Goal: Task Accomplishment & Management: Use online tool/utility

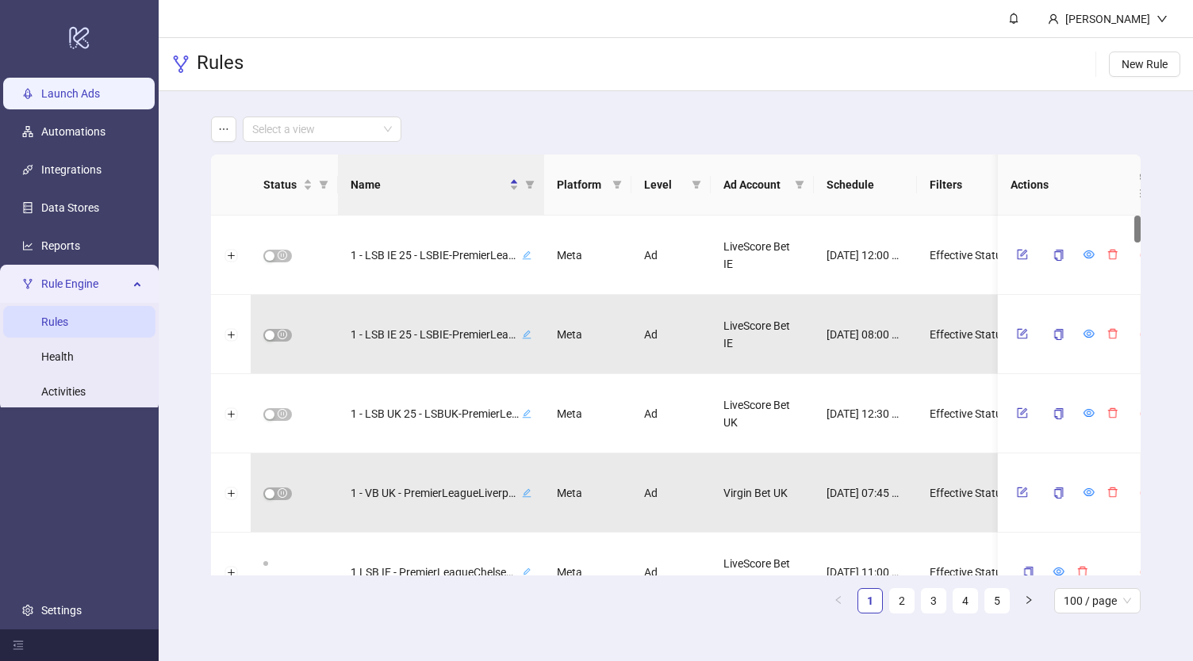
click at [91, 90] on link "Launch Ads" at bounding box center [70, 93] width 59 height 13
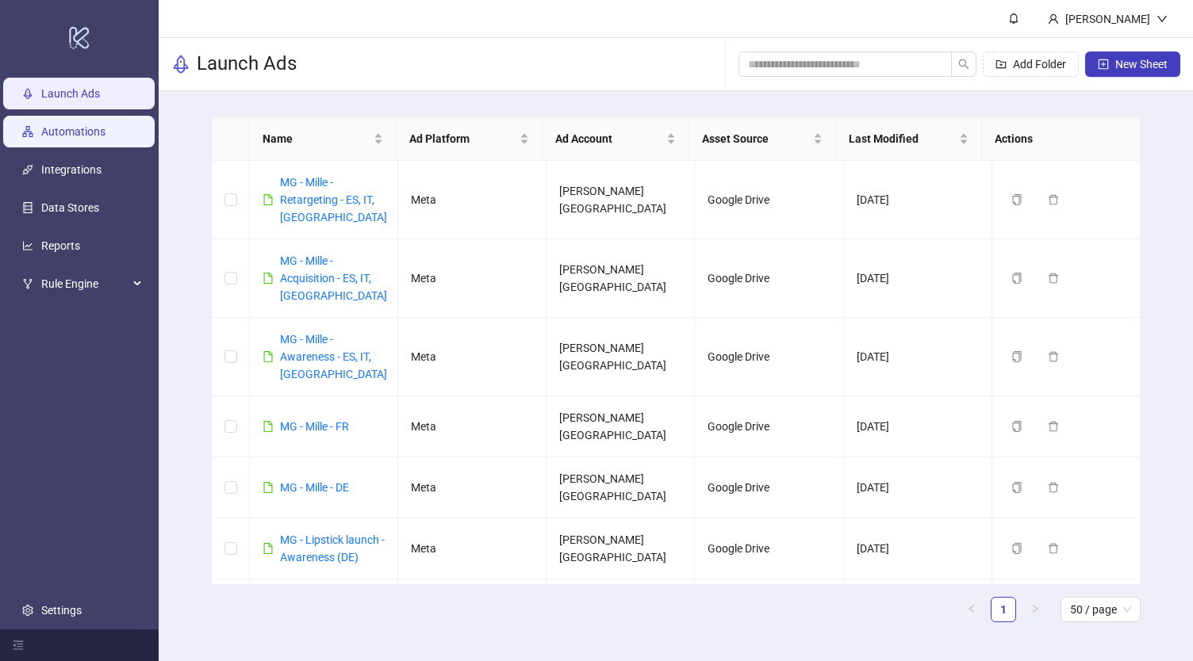
click at [78, 138] on link "Automations" at bounding box center [73, 131] width 64 height 13
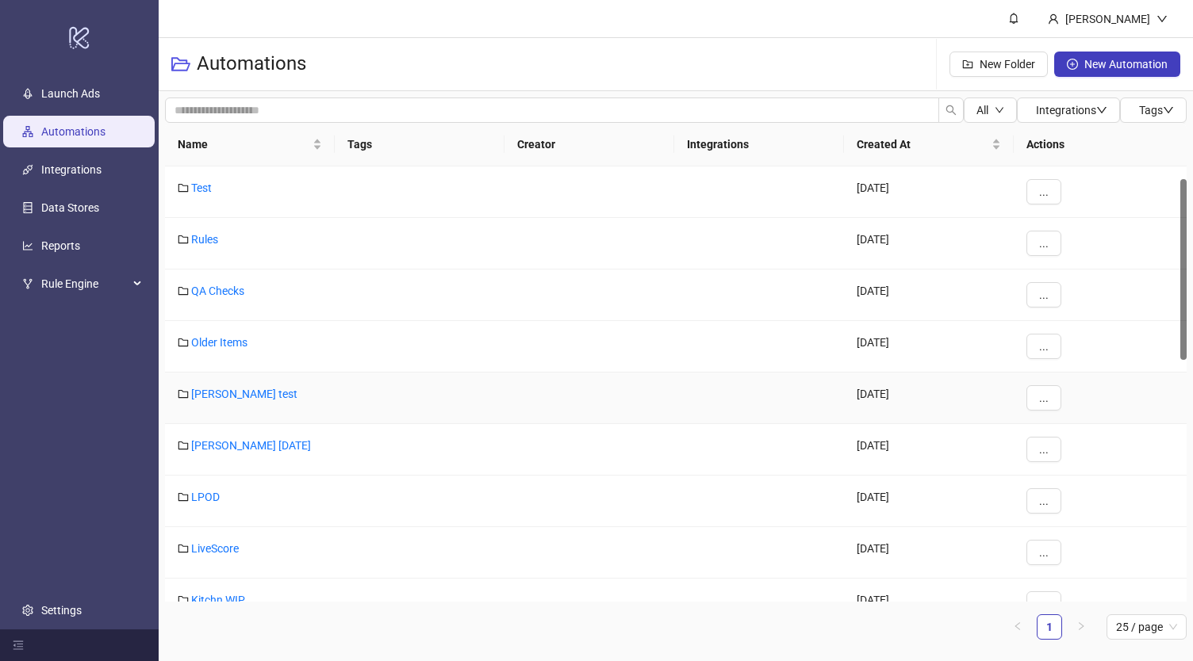
scroll to position [48, 0]
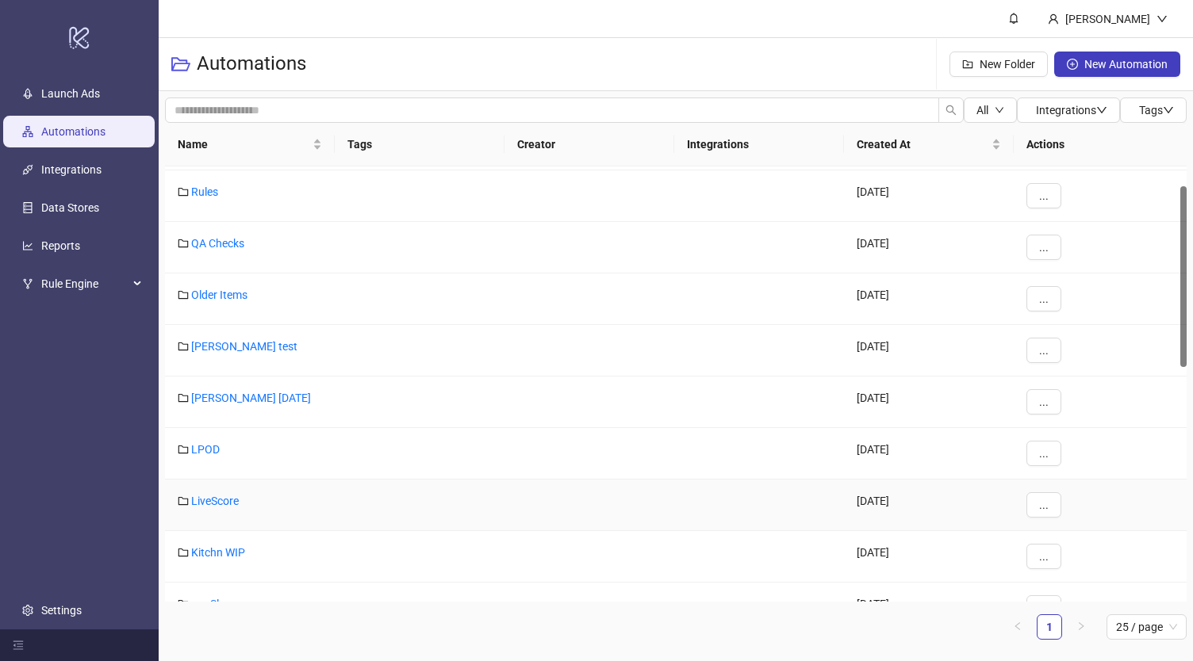
click at [222, 506] on div "LiveScore" at bounding box center [250, 506] width 170 height 52
click at [218, 500] on link "LiveScore" at bounding box center [215, 501] width 48 height 13
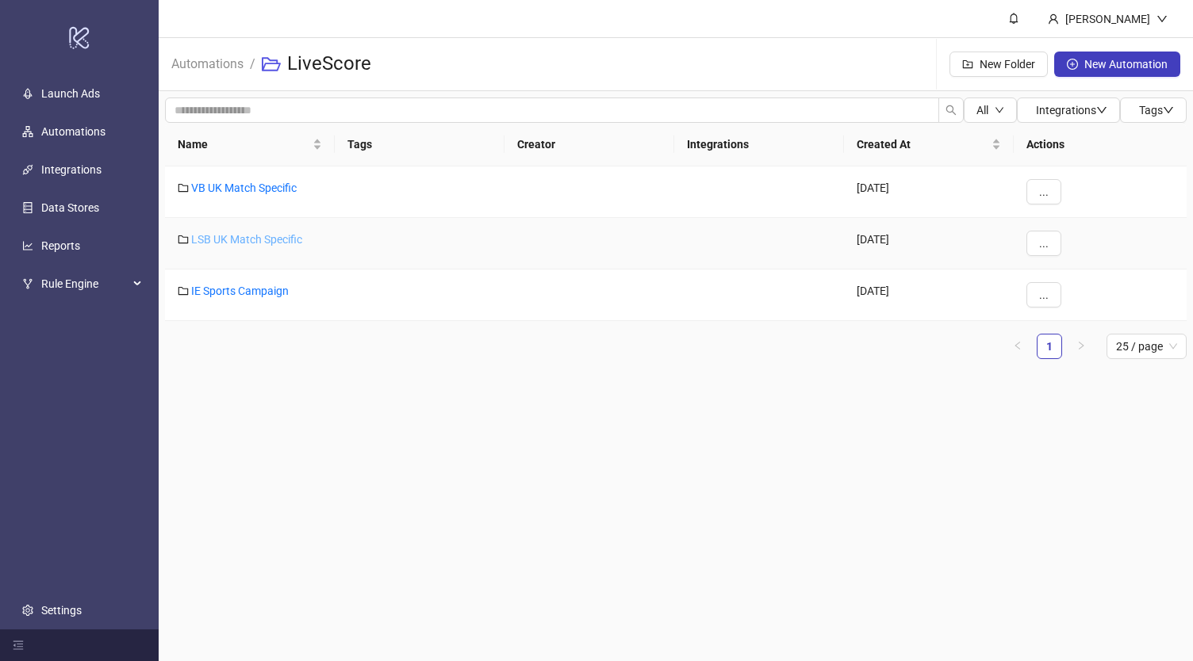
click at [269, 239] on link "LSB UK Match Specific" at bounding box center [246, 239] width 111 height 13
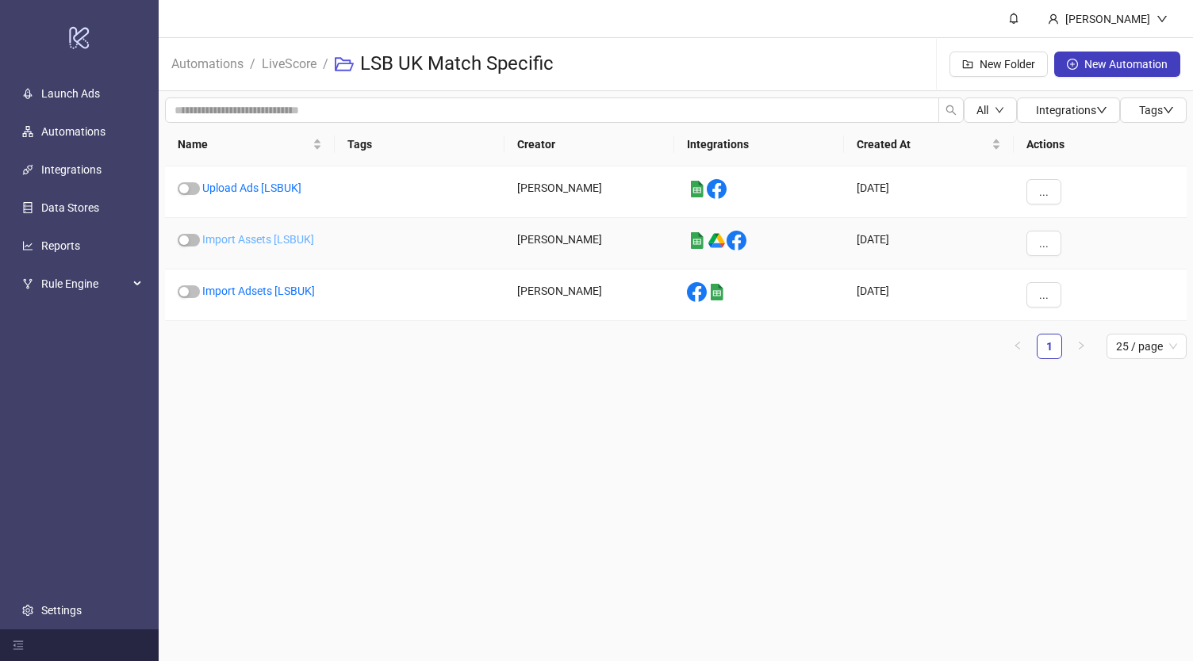
click at [265, 239] on link "Import Assets [LSBUK]" at bounding box center [258, 239] width 112 height 13
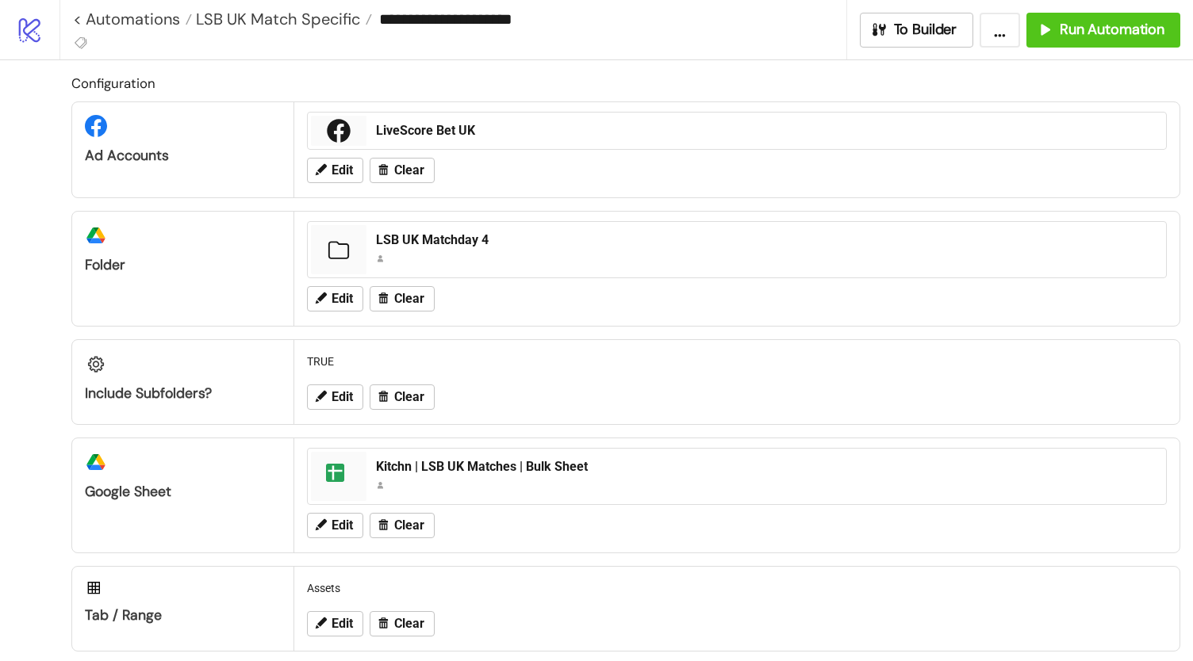
scroll to position [2, 0]
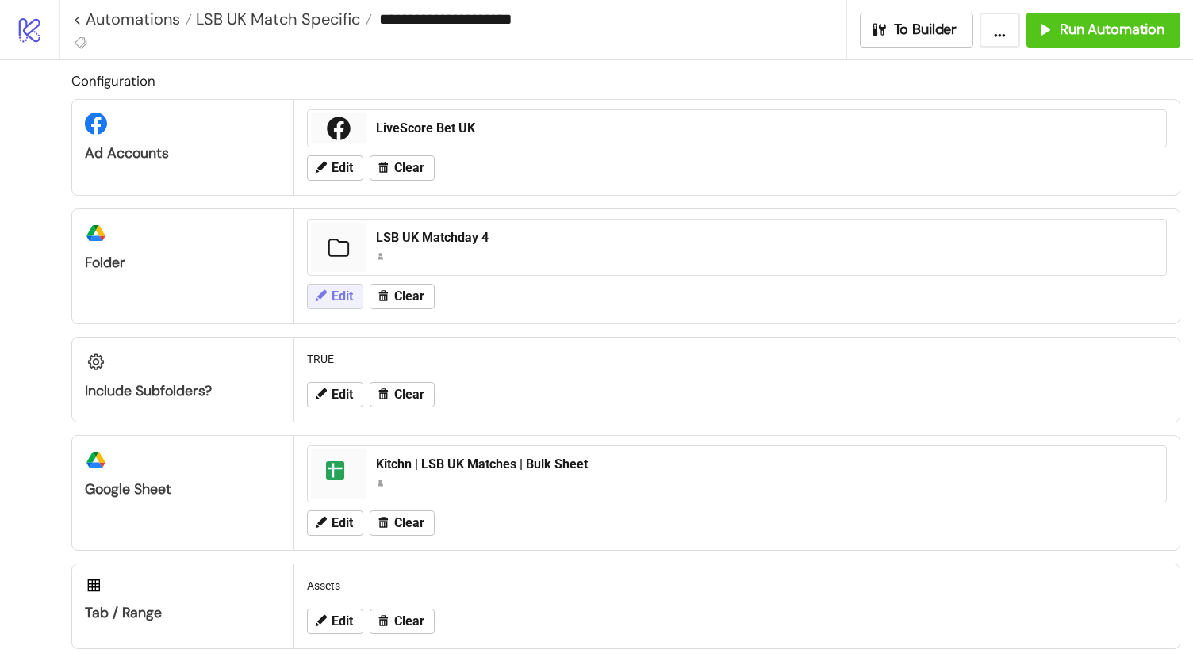
click at [351, 294] on span "Edit" at bounding box center [341, 296] width 21 height 14
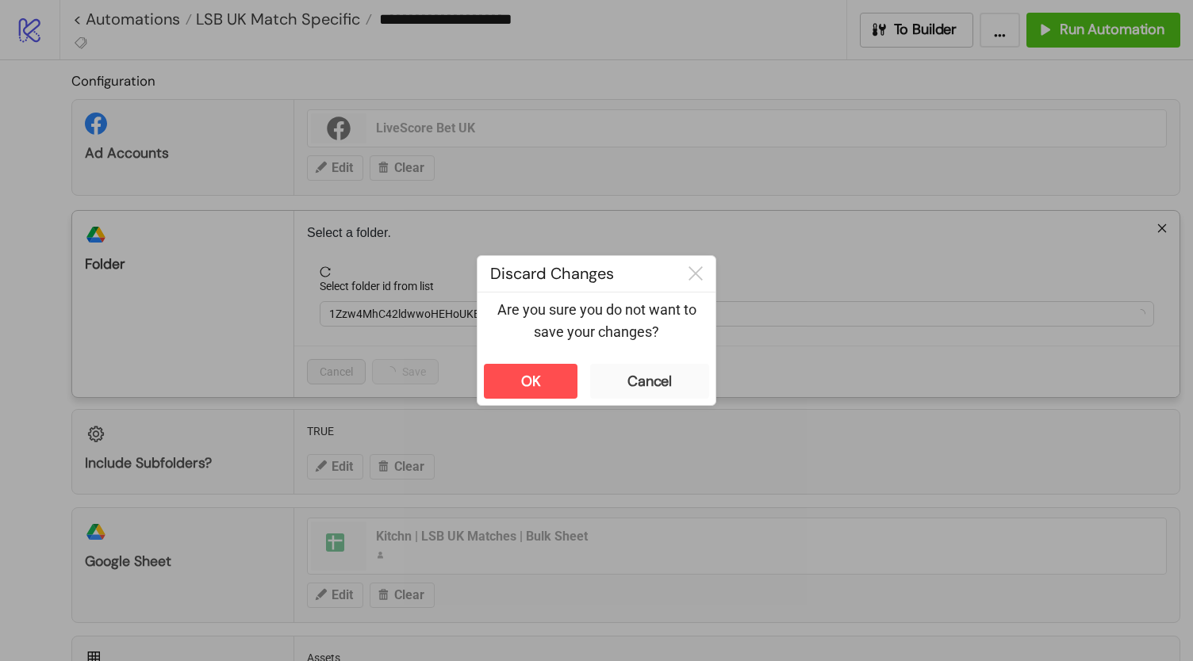
click at [483, 194] on div "**********" at bounding box center [596, 330] width 1193 height 661
click at [533, 376] on div "OK" at bounding box center [531, 382] width 20 height 18
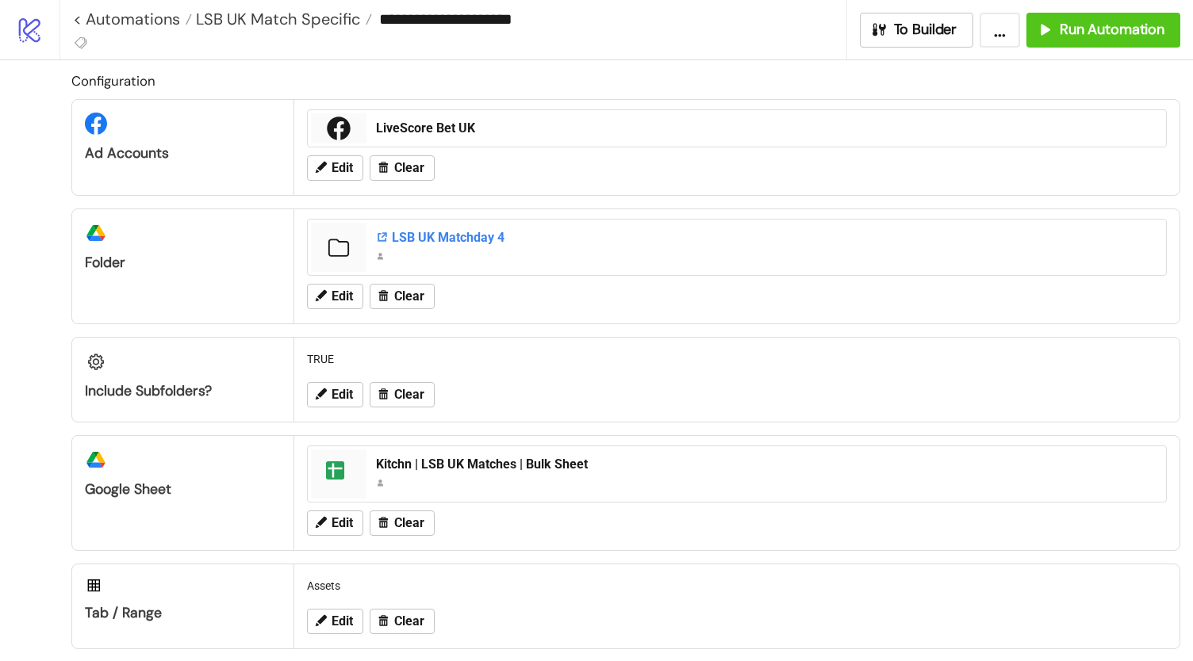
click at [422, 239] on div "LSB UK Matchday 4" at bounding box center [766, 237] width 780 height 17
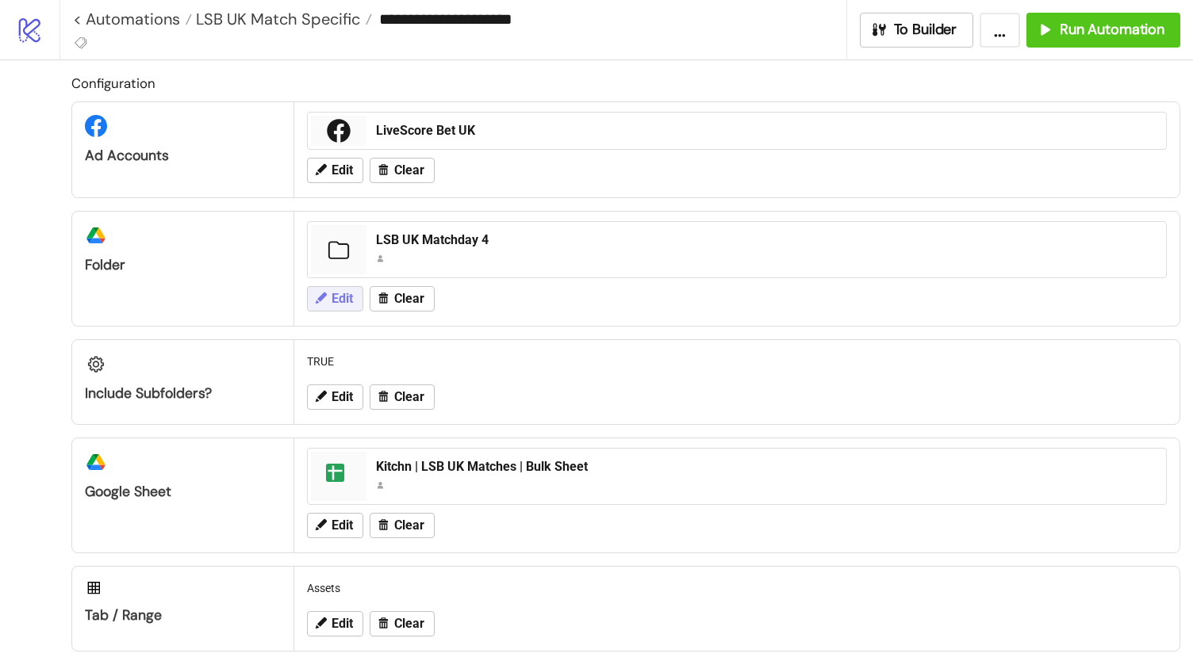
click at [343, 292] on span "Edit" at bounding box center [341, 299] width 21 height 14
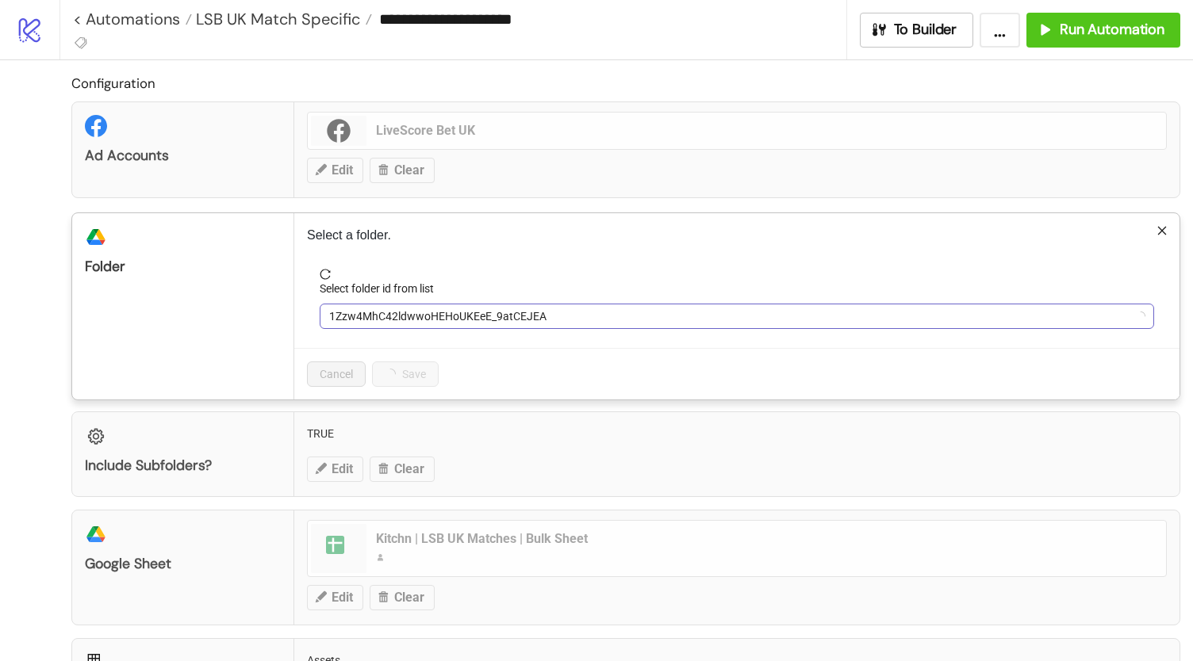
click at [385, 308] on span "1Zzw4MhC42ldwwoHEHoUKEeE_9atCEJEA" at bounding box center [736, 316] width 815 height 24
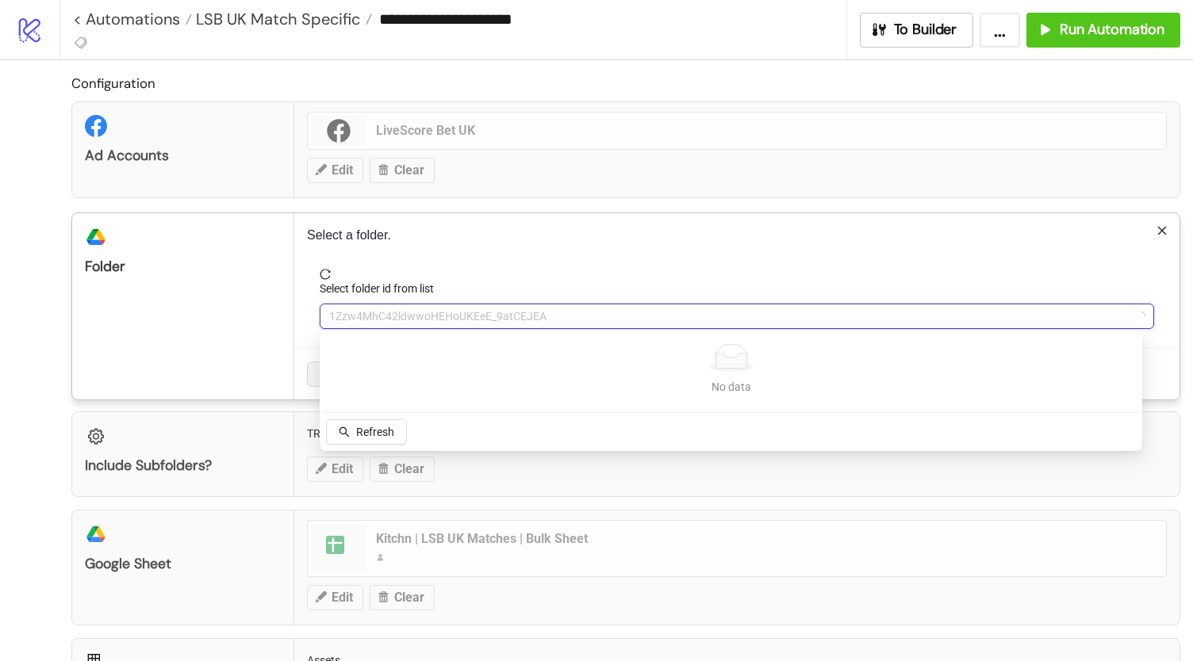
click at [461, 264] on div "Select a folder. Select folder id from list 1Zzw4MhC42ldwwoHEHoUKEeE_9atCEJEA C…" at bounding box center [736, 306] width 885 height 186
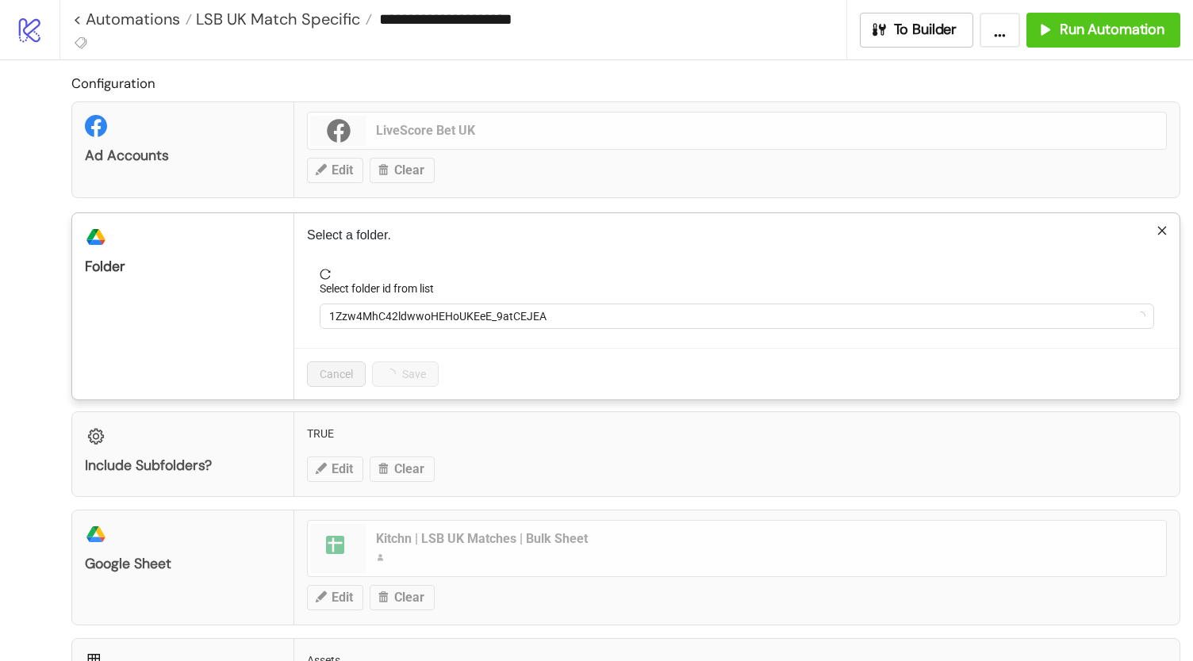
click at [455, 261] on div "Select a folder. Select folder id from list 1Zzw4MhC42ldwwoHEHoUKEeE_9atCEJEA C…" at bounding box center [736, 306] width 885 height 186
click at [454, 315] on span "1Zzw4MhC42ldwwoHEHoUKEeE_9atCEJEA" at bounding box center [736, 316] width 815 height 24
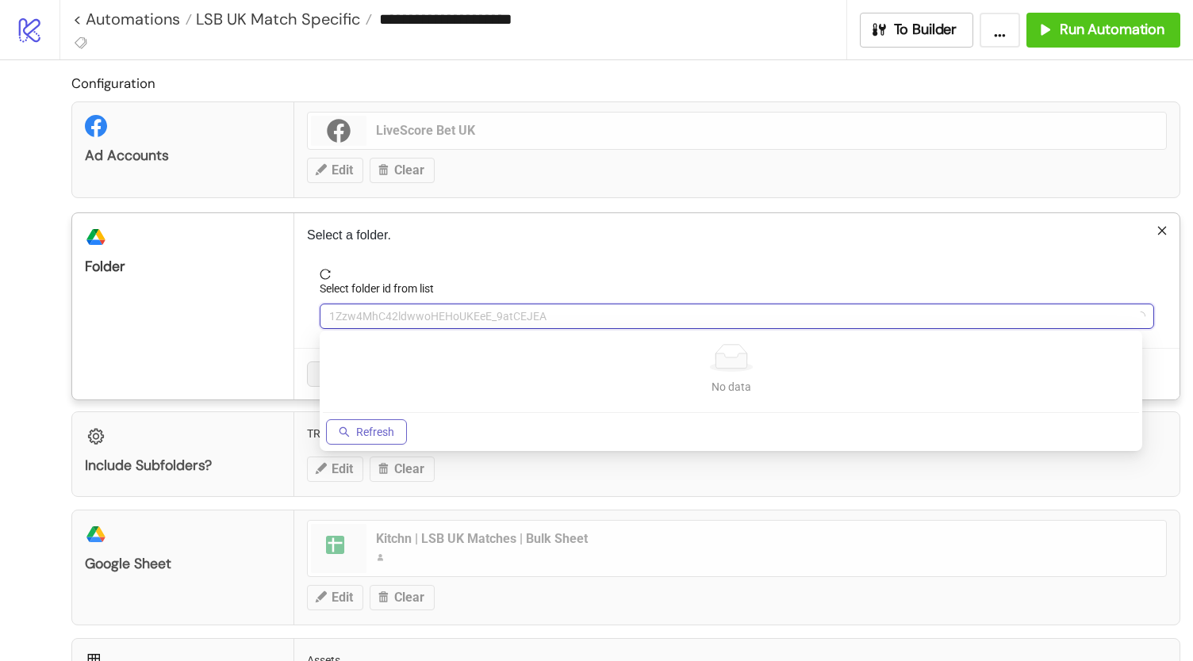
click at [350, 424] on button "Refresh" at bounding box center [366, 431] width 81 height 25
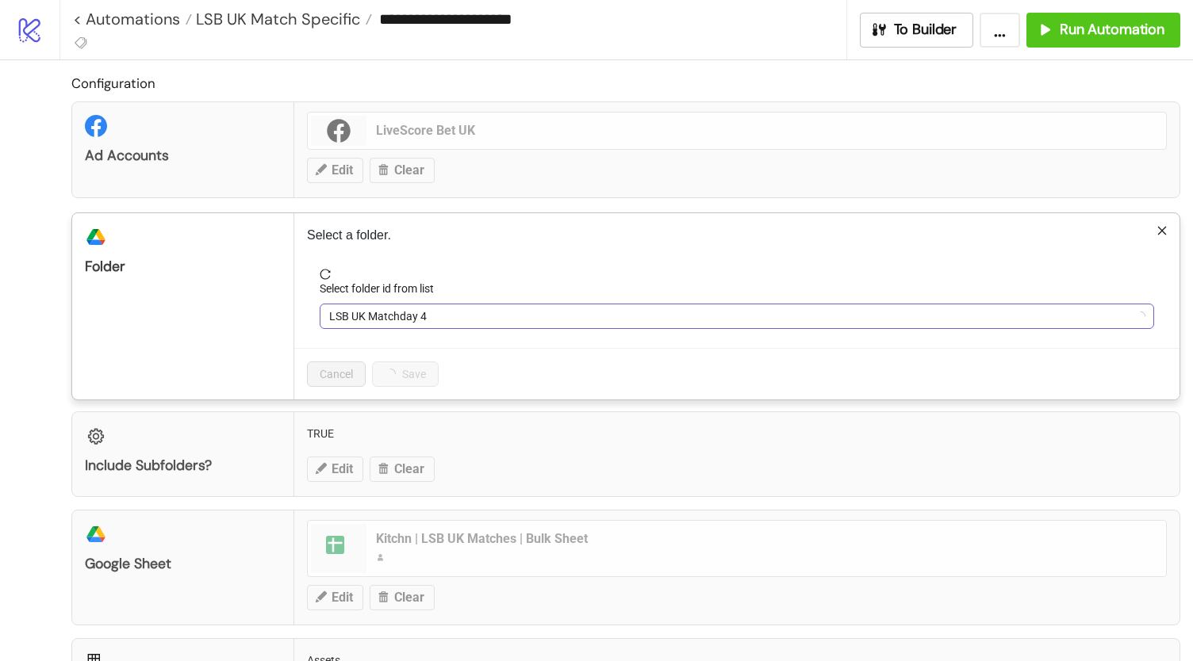
click at [414, 313] on span "LSB UK Matchday 4" at bounding box center [736, 316] width 815 height 24
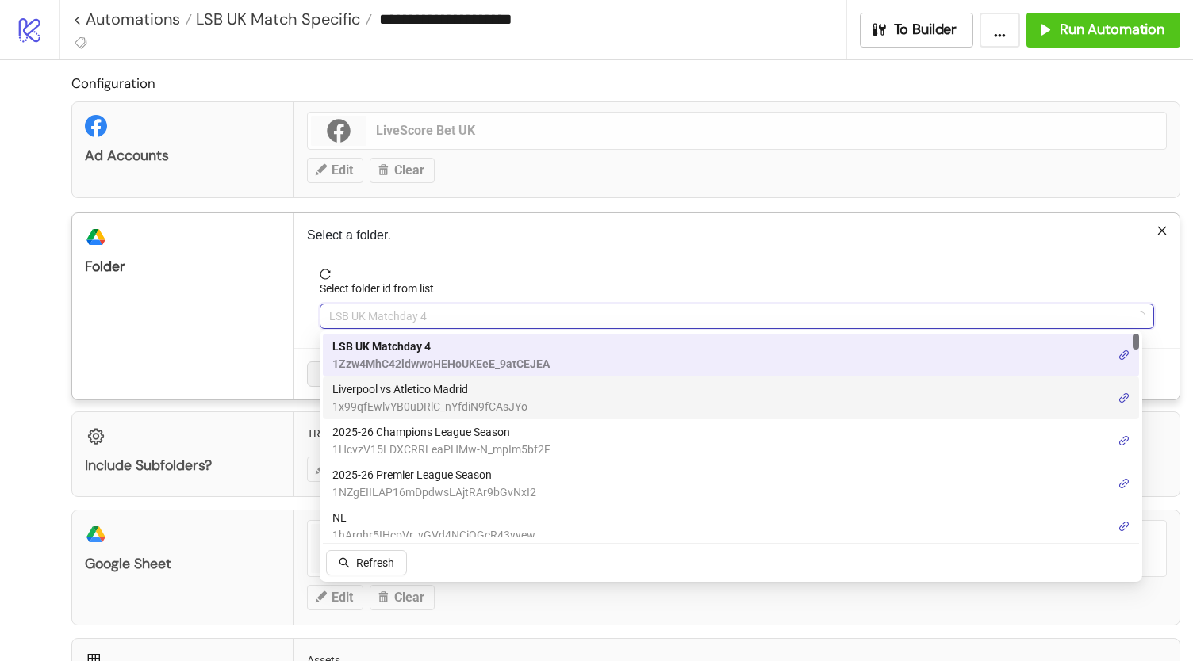
click at [458, 406] on span "1x99qfEwlvYB0uDRlC_nYfdiN9fCAsJYo" at bounding box center [429, 406] width 195 height 17
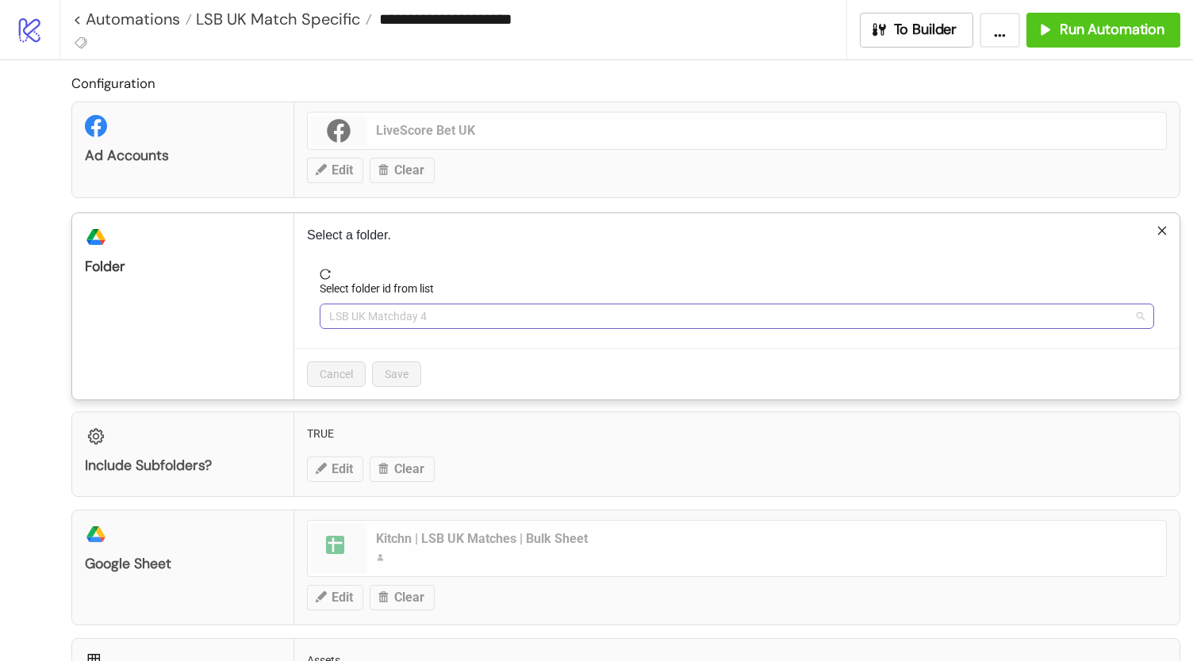
click at [425, 316] on span "LSB UK Matchday 4" at bounding box center [736, 316] width 815 height 24
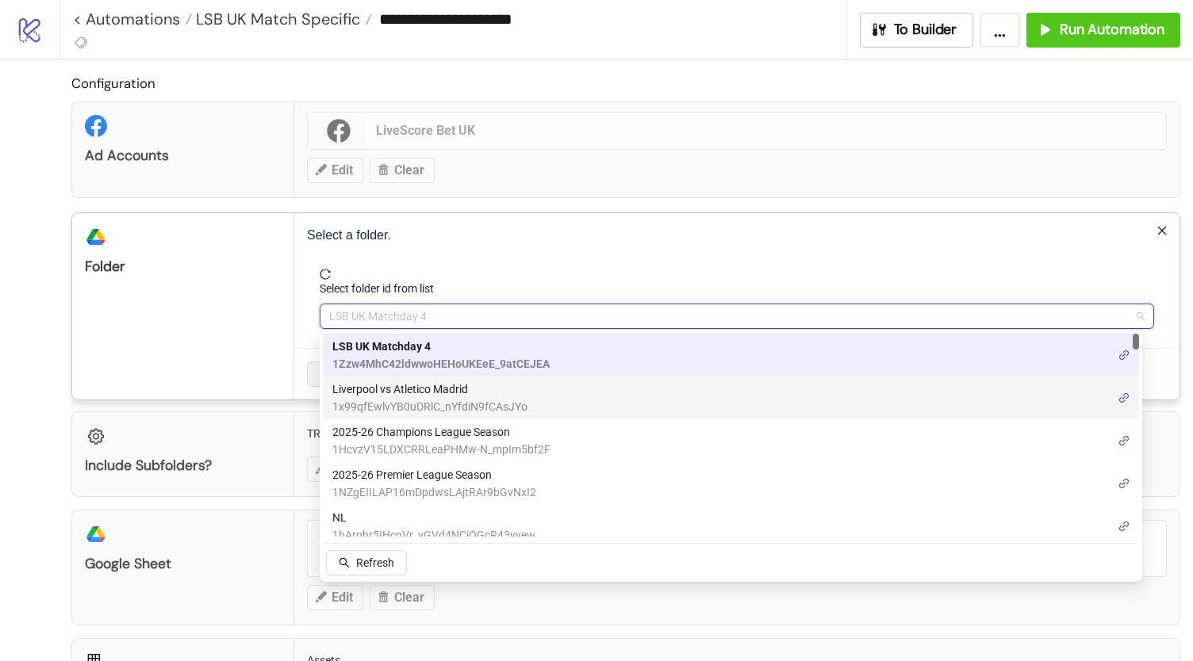
click at [442, 402] on span "1x99qfEwlvYB0uDRlC_nYfdiN9fCAsJYo" at bounding box center [429, 406] width 195 height 17
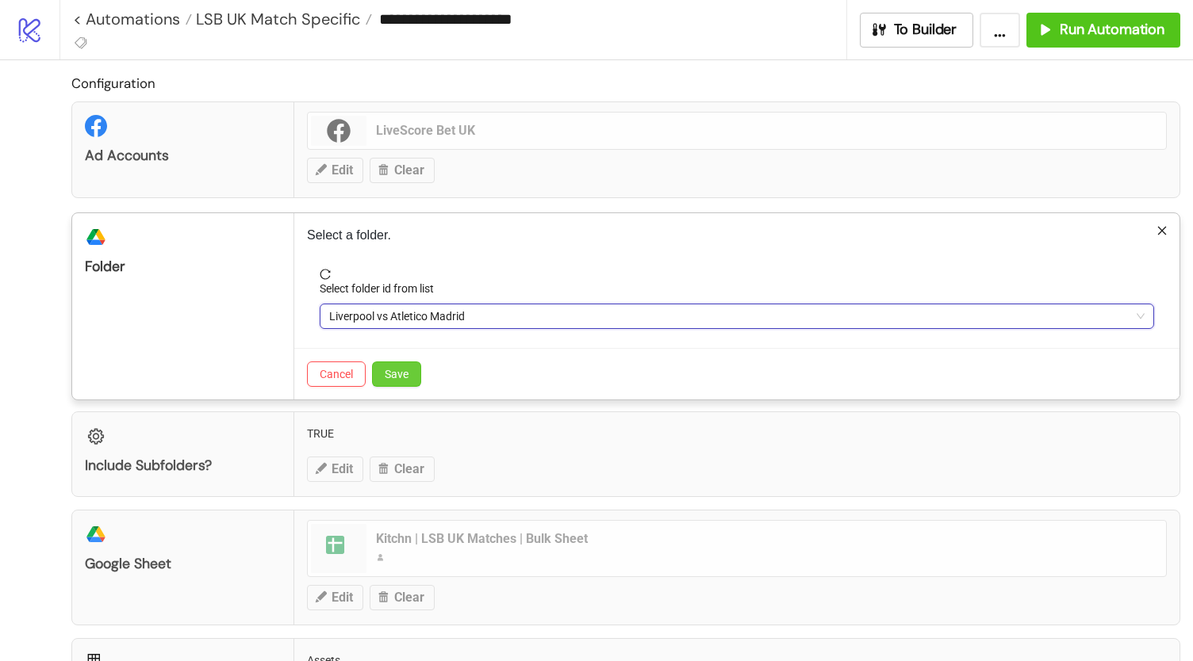
click at [406, 377] on span "Save" at bounding box center [397, 374] width 24 height 13
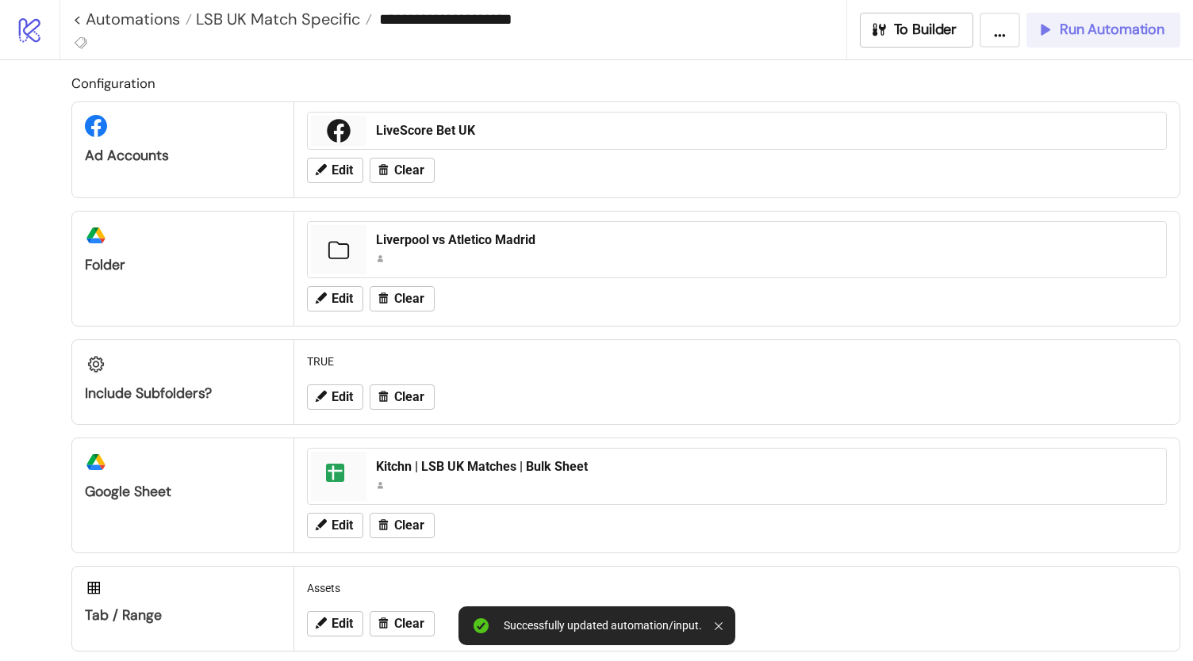
click at [1139, 42] on button "Run Automation" at bounding box center [1103, 30] width 154 height 35
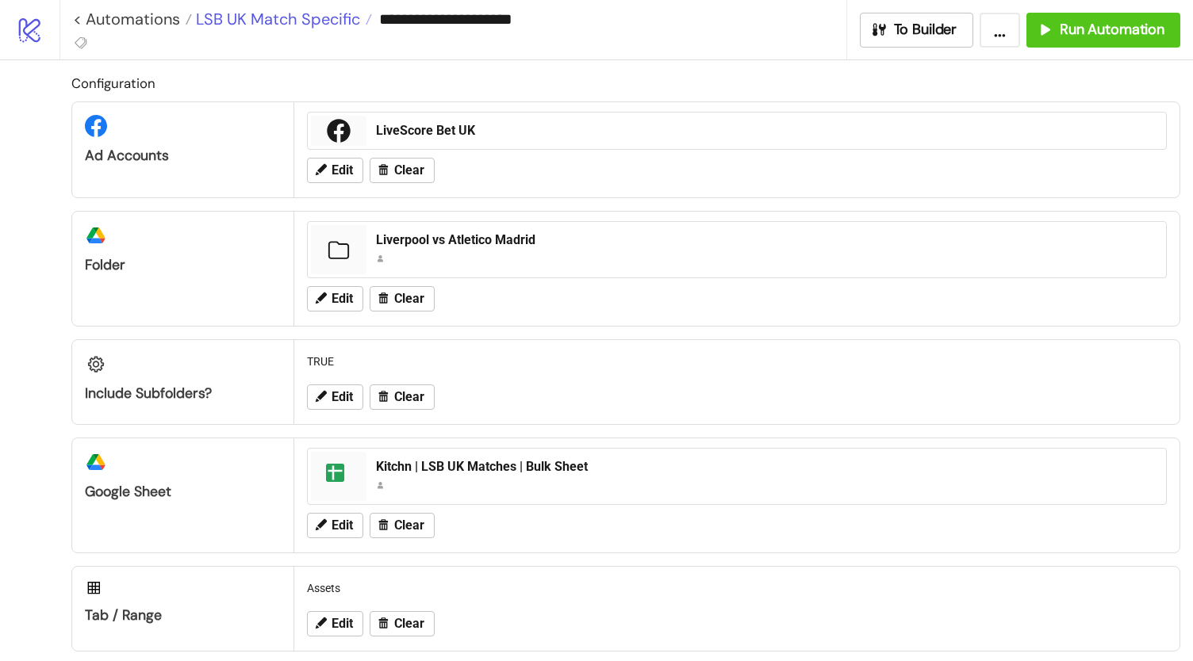
click at [263, 12] on span "LSB UK Match Specific" at bounding box center [276, 19] width 168 height 21
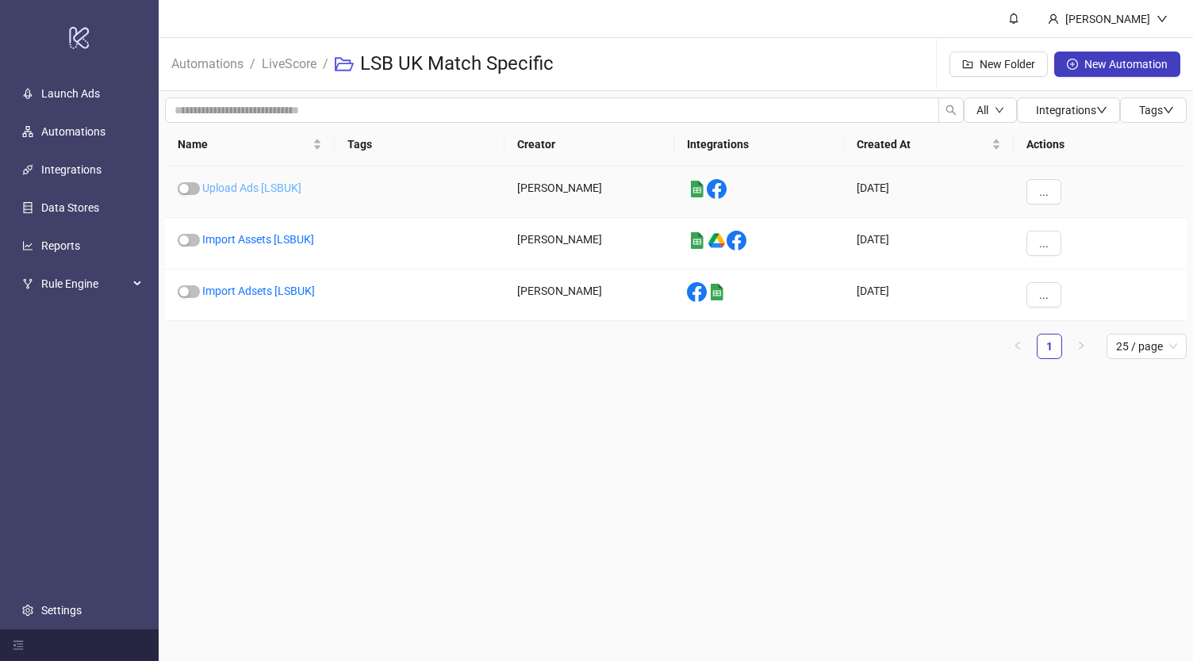
click at [244, 193] on link "Upload Ads [LSBUK]" at bounding box center [251, 188] width 99 height 13
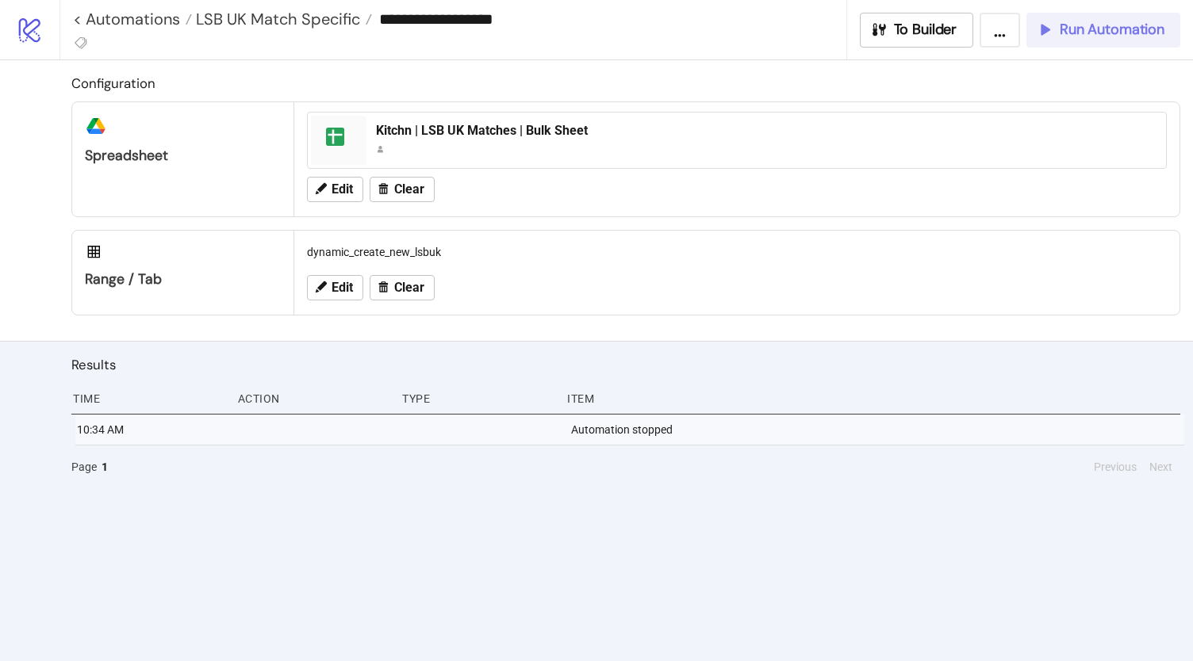
click at [1116, 28] on span "Run Automation" at bounding box center [1111, 30] width 105 height 18
click at [1080, 29] on span "Run Automation" at bounding box center [1111, 30] width 105 height 18
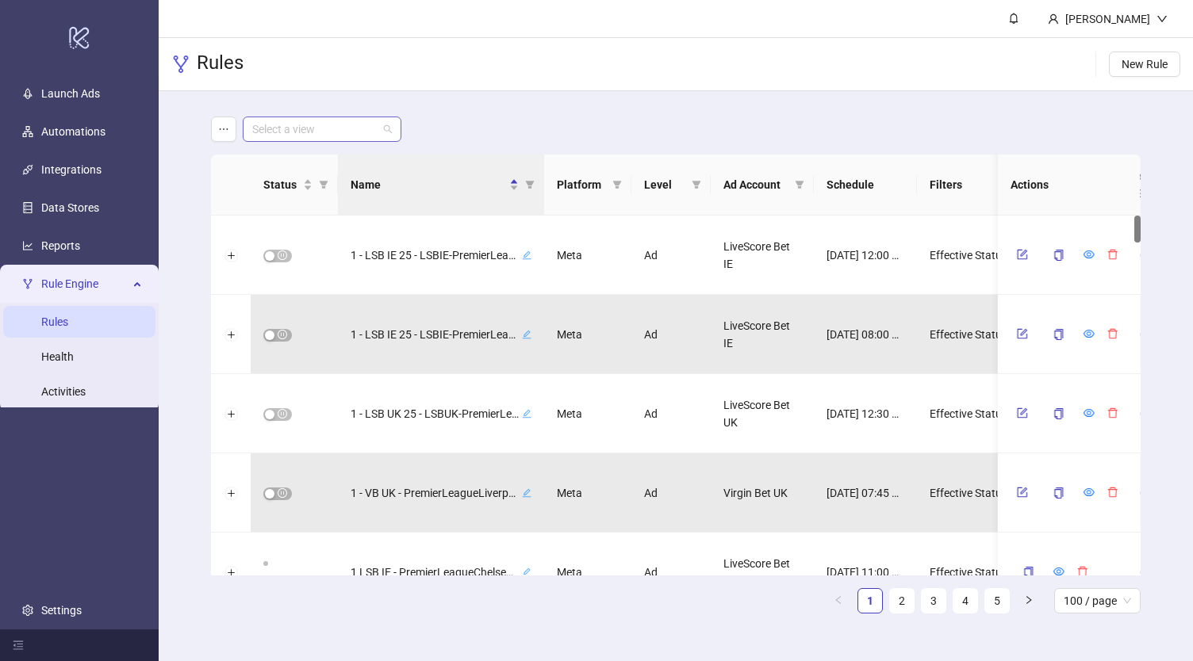
click at [309, 136] on input "search" at bounding box center [314, 129] width 125 height 24
click at [330, 184] on div "LiveScore Bet UK" at bounding box center [321, 186] width 133 height 17
click at [512, 121] on div "LiveScore Bet UK" at bounding box center [675, 129] width 929 height 25
click at [528, 183] on icon "filter" at bounding box center [530, 185] width 9 height 8
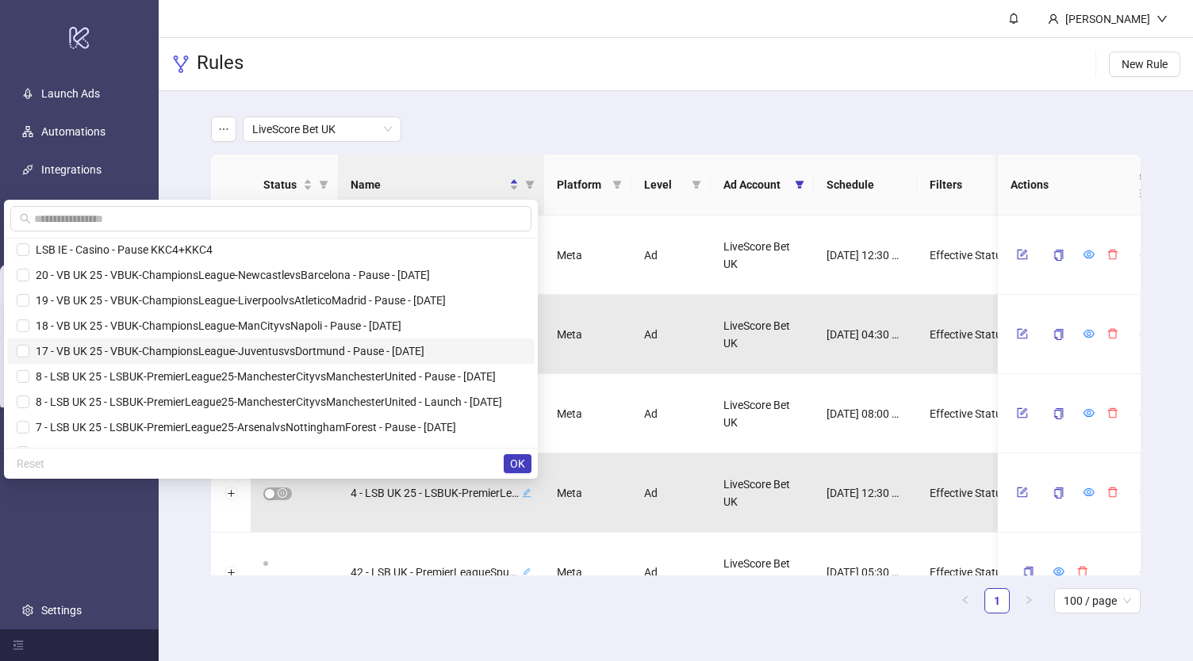
scroll to position [36, 0]
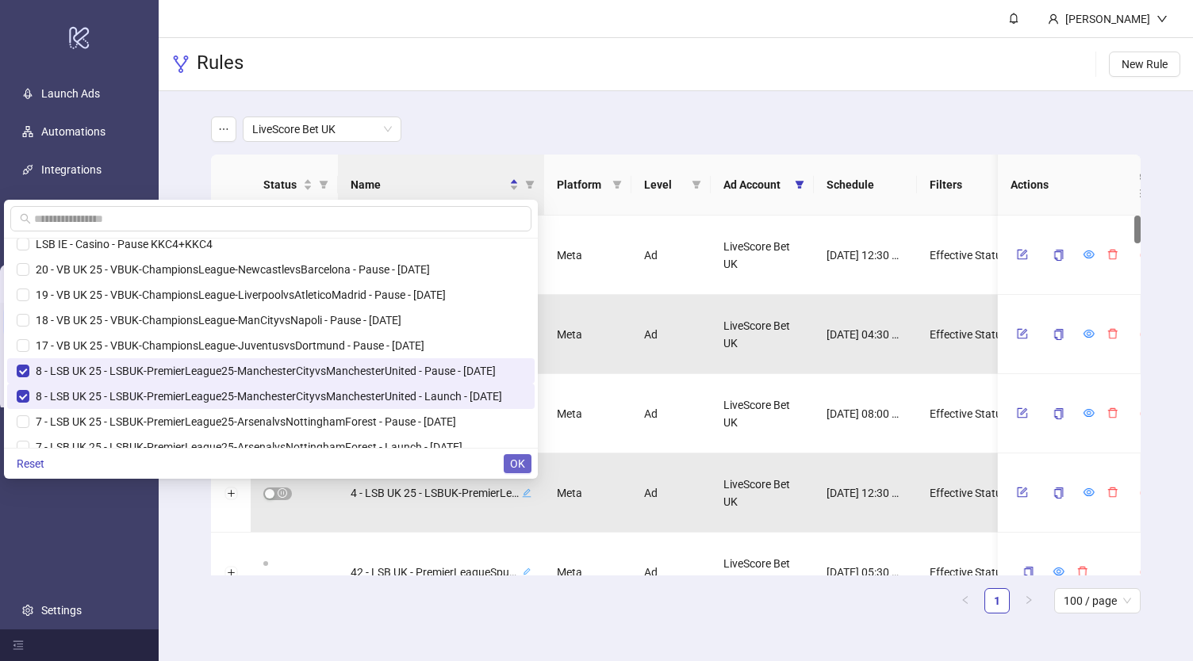
click at [519, 461] on span "OK" at bounding box center [517, 464] width 15 height 13
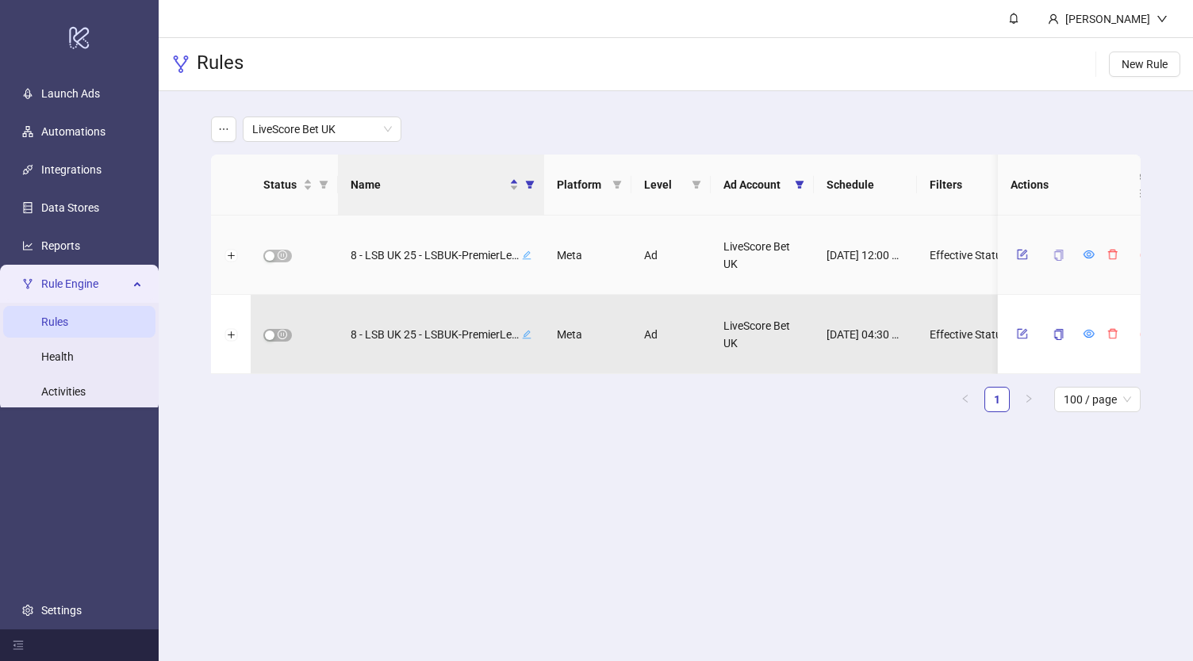
click at [1055, 257] on icon "copy" at bounding box center [1058, 255] width 11 height 11
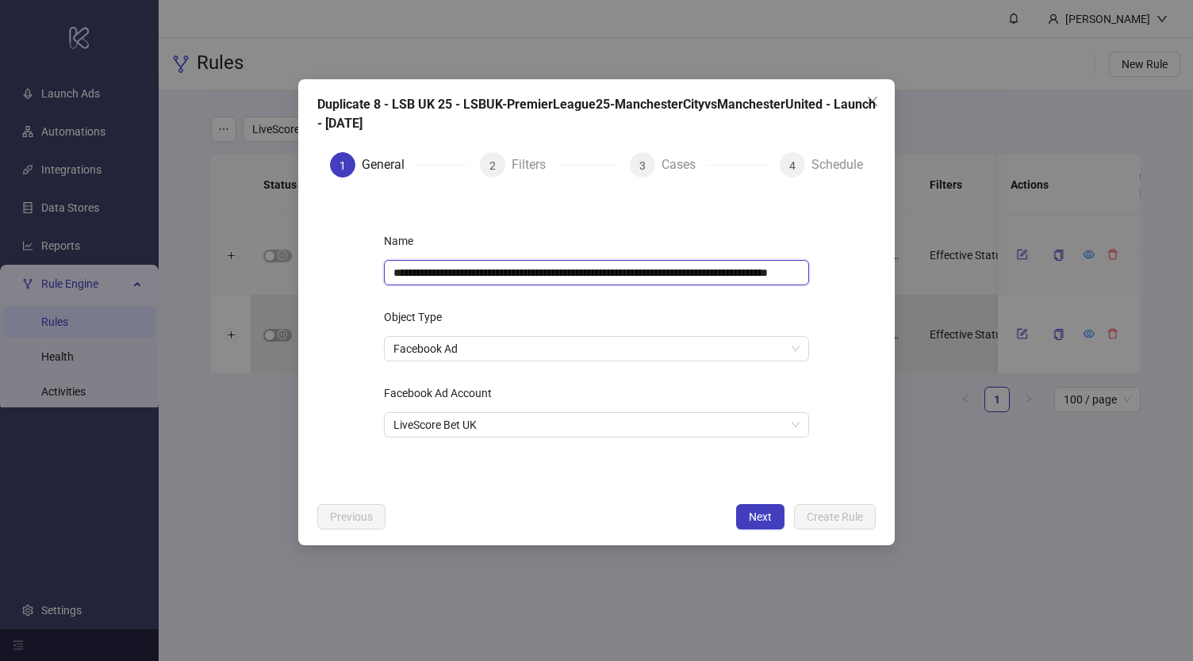
click at [555, 276] on input "**********" at bounding box center [596, 272] width 425 height 25
paste input "text"
type input "**********"
click at [874, 99] on icon "close" at bounding box center [872, 102] width 10 height 10
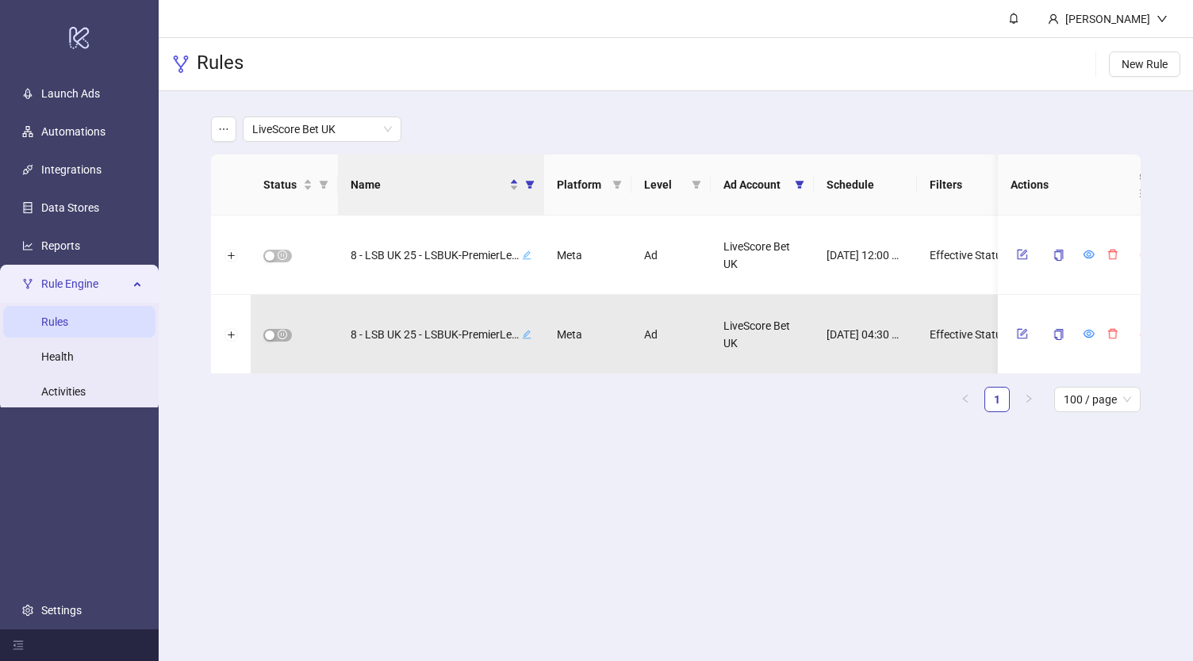
click at [176, 128] on div "LiveScore Bet UK Status Name Platform Level Ad Account Schedule Filters Is Eval…" at bounding box center [676, 270] width 1034 height 359
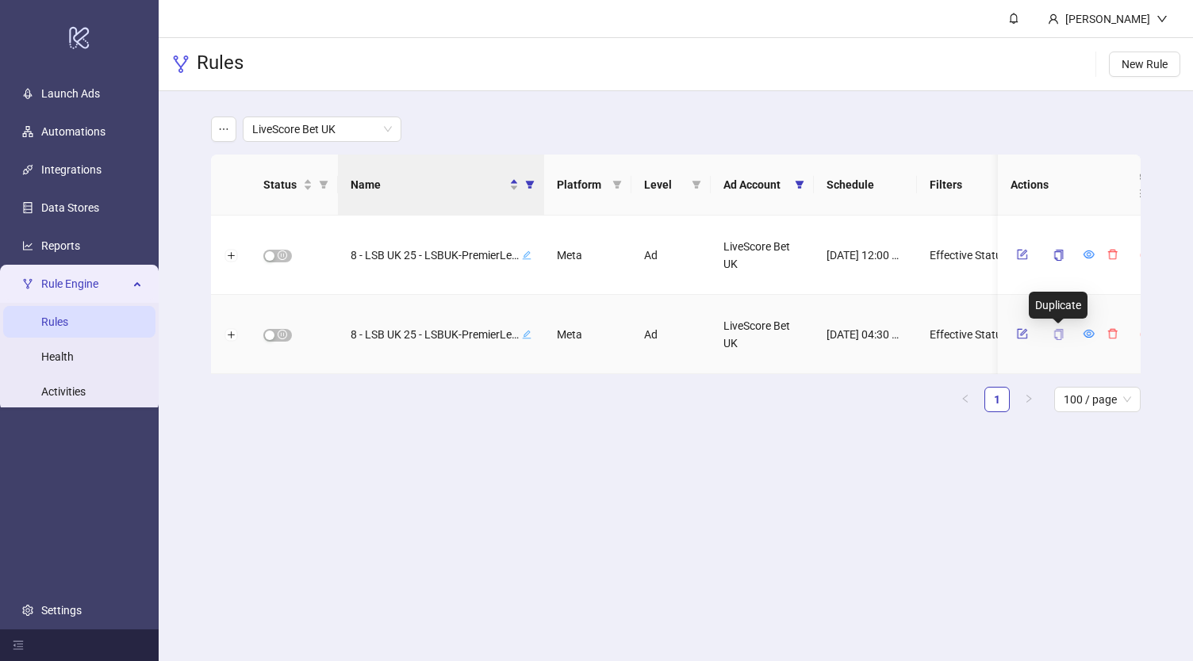
click at [1059, 331] on icon "copy" at bounding box center [1058, 334] width 11 height 11
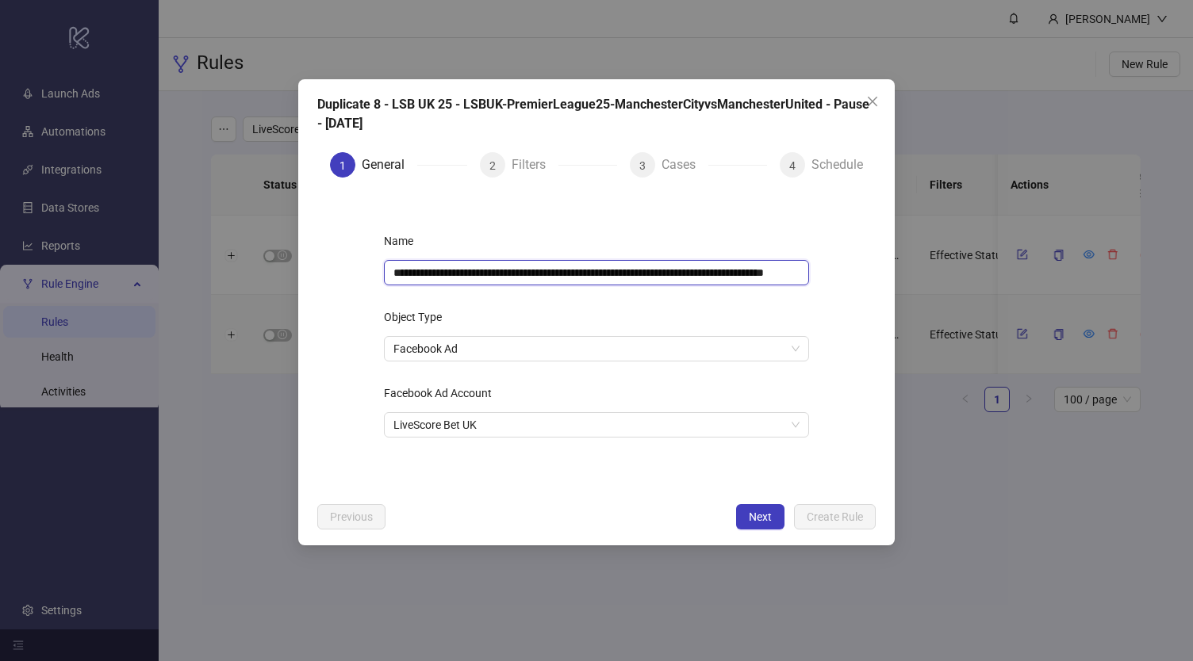
click at [560, 272] on input "**********" at bounding box center [596, 272] width 425 height 25
paste input "text"
type input "**********"
click at [598, 307] on div "Object Type" at bounding box center [596, 320] width 425 height 32
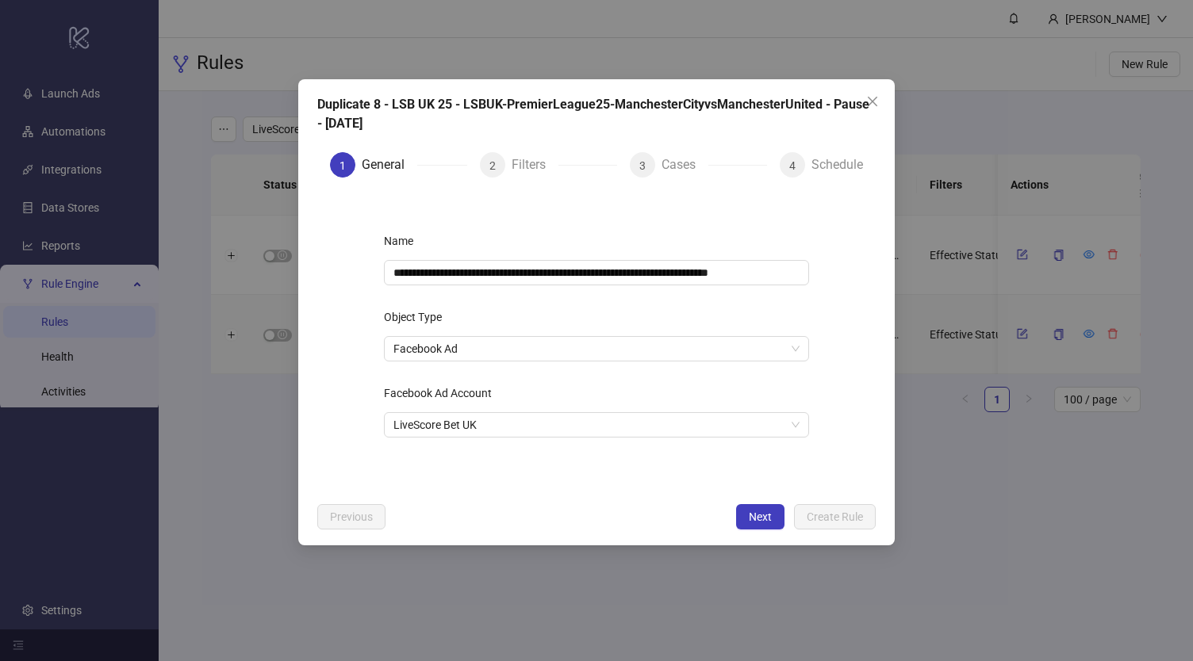
scroll to position [0, 0]
click at [760, 516] on span "Next" at bounding box center [760, 517] width 23 height 13
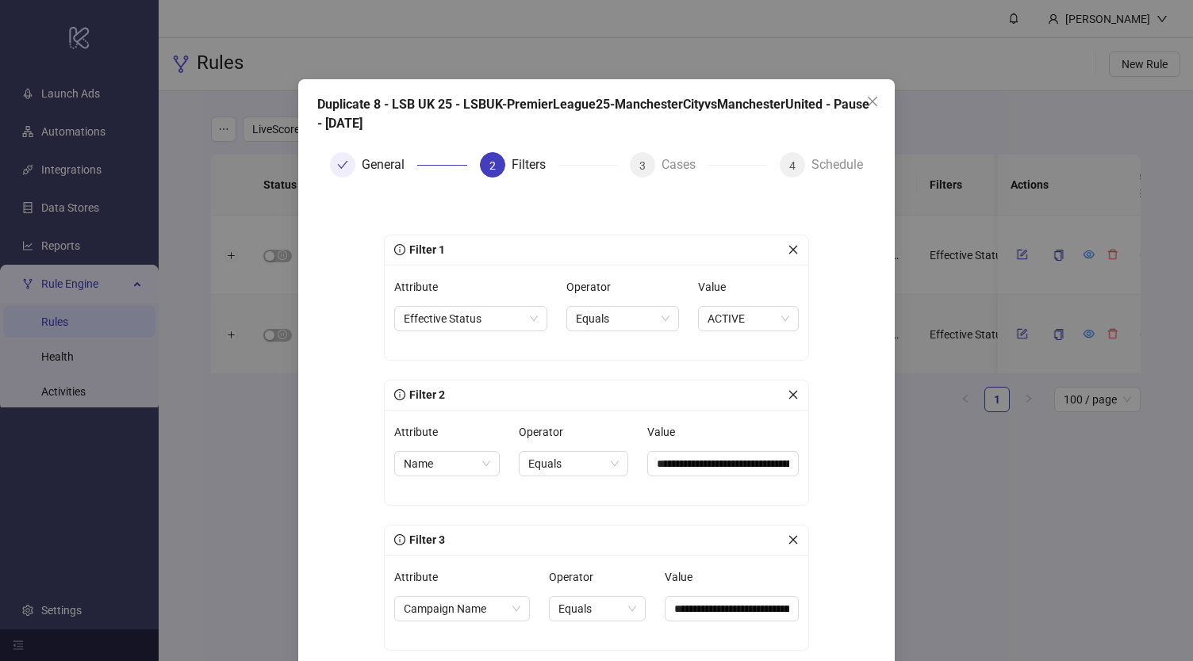
scroll to position [159, 0]
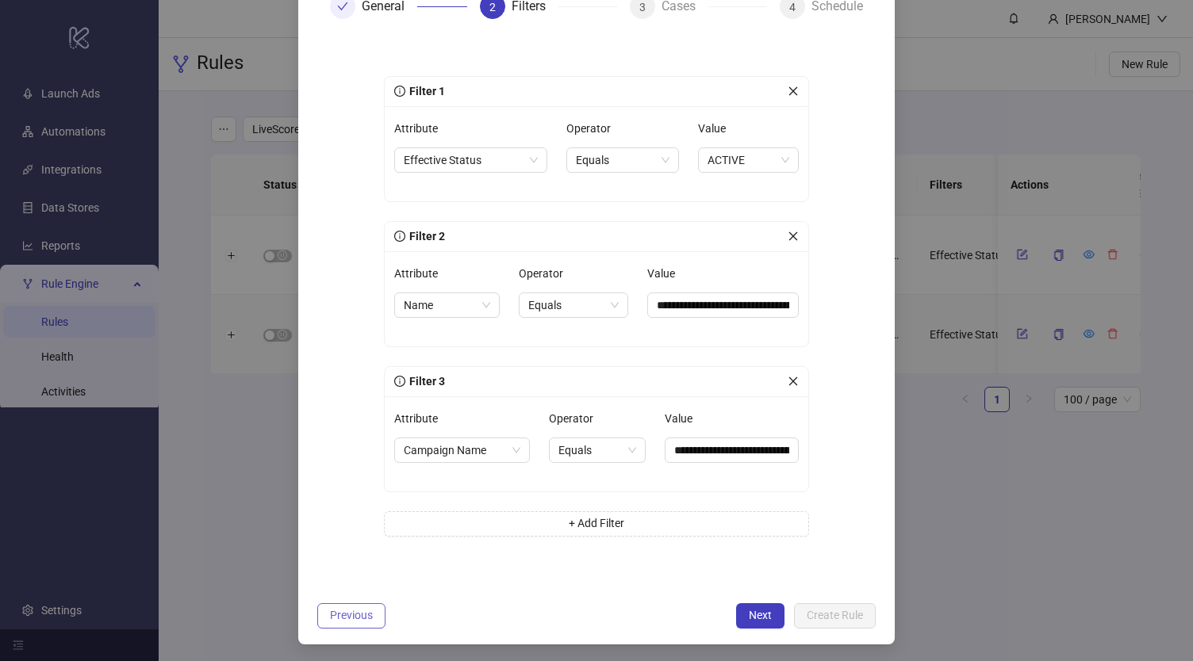
click at [347, 614] on span "Previous" at bounding box center [351, 615] width 43 height 13
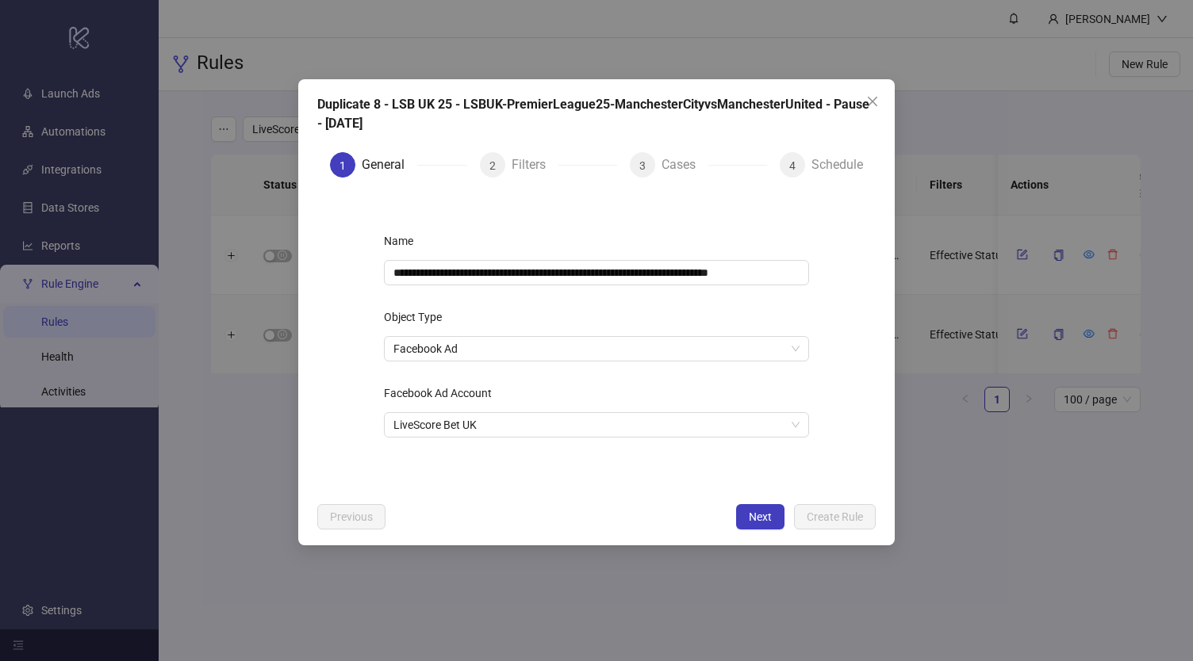
scroll to position [0, 0]
click at [752, 516] on span "Next" at bounding box center [760, 517] width 23 height 13
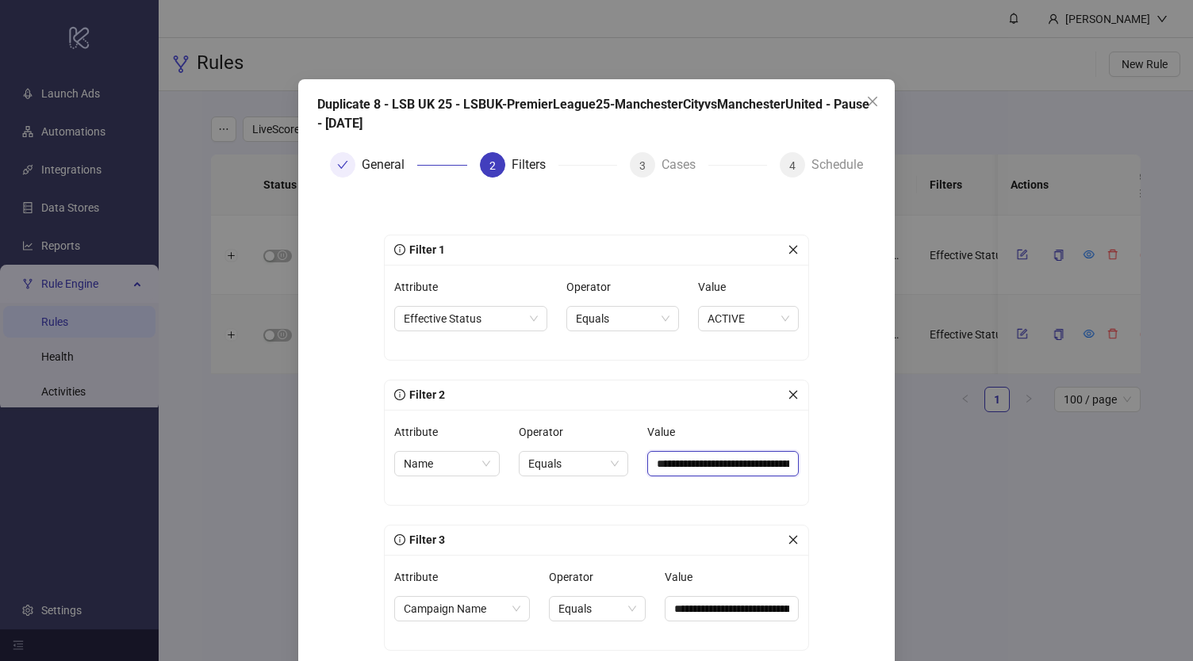
click at [695, 460] on input "**********" at bounding box center [722, 463] width 151 height 25
paste input "**********"
type input "**********"
click at [834, 443] on form "**********" at bounding box center [596, 471] width 558 height 562
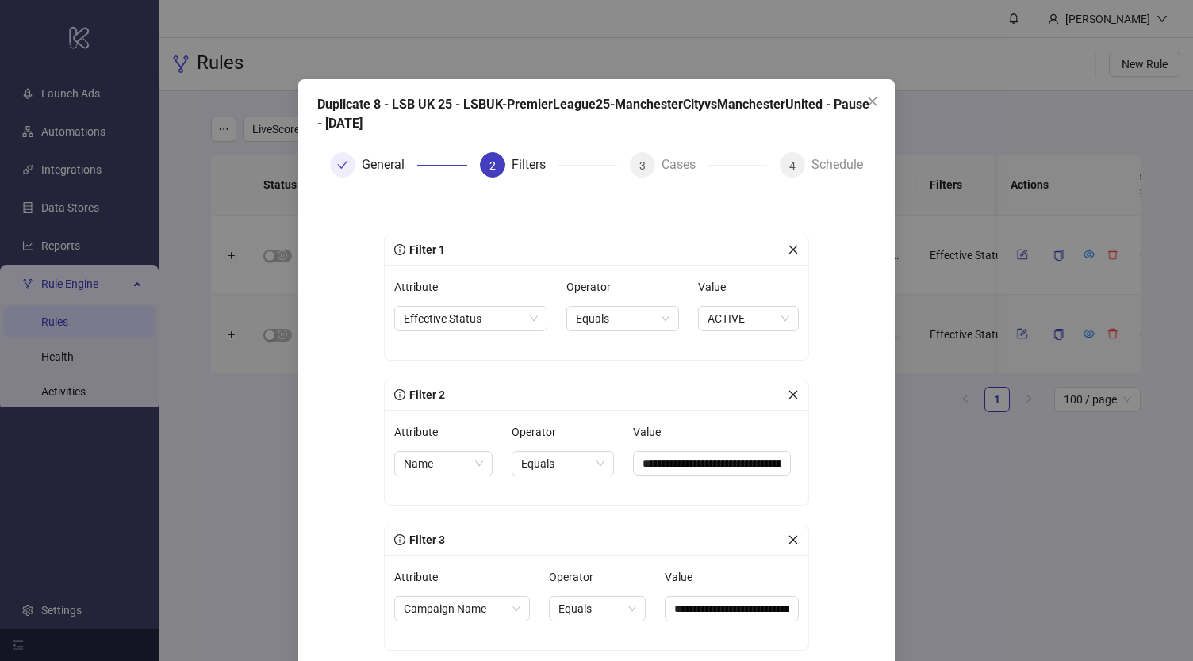
scroll to position [159, 0]
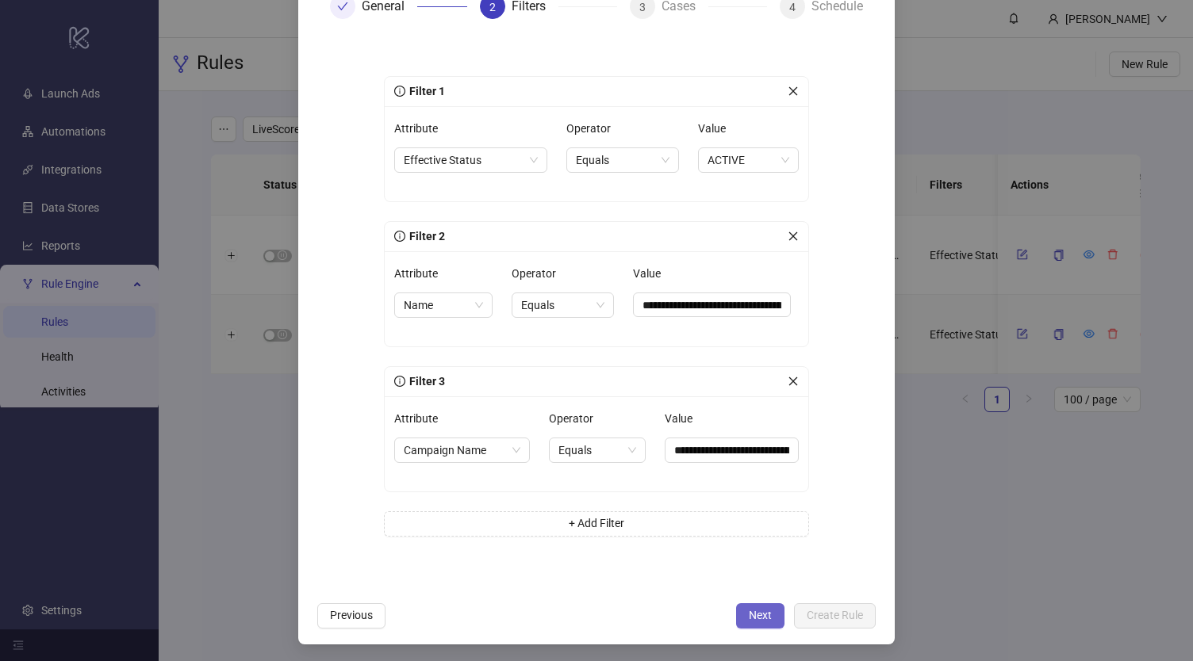
click at [749, 615] on span "Next" at bounding box center [760, 615] width 23 height 13
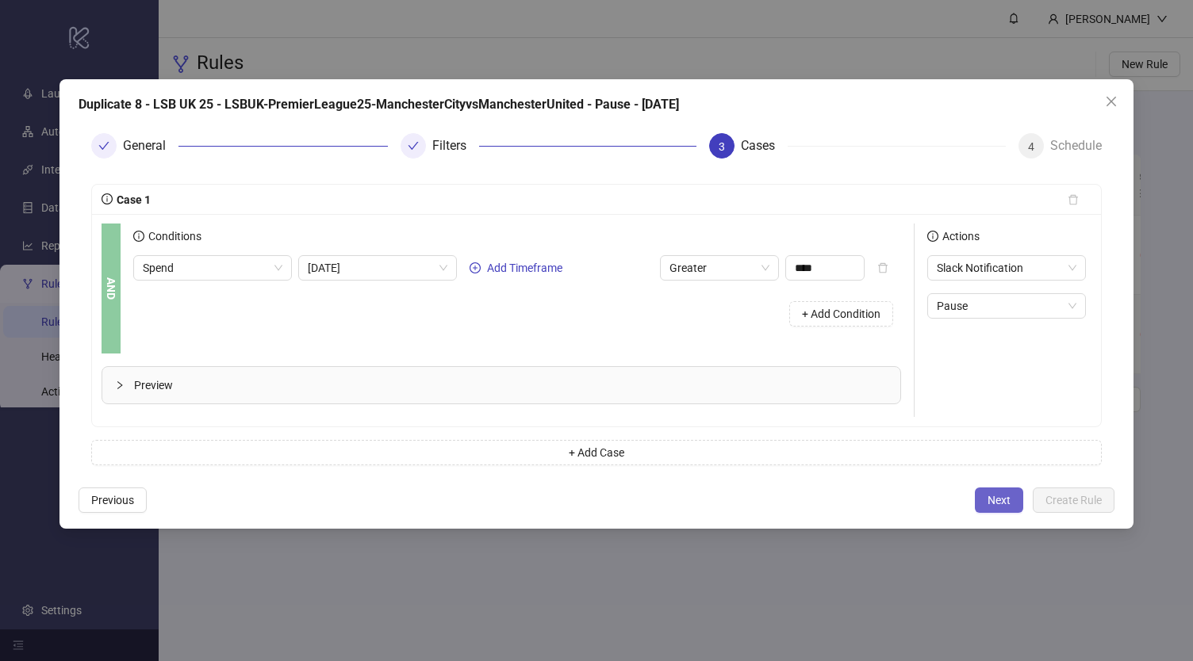
click at [1003, 507] on span "Next" at bounding box center [998, 500] width 23 height 13
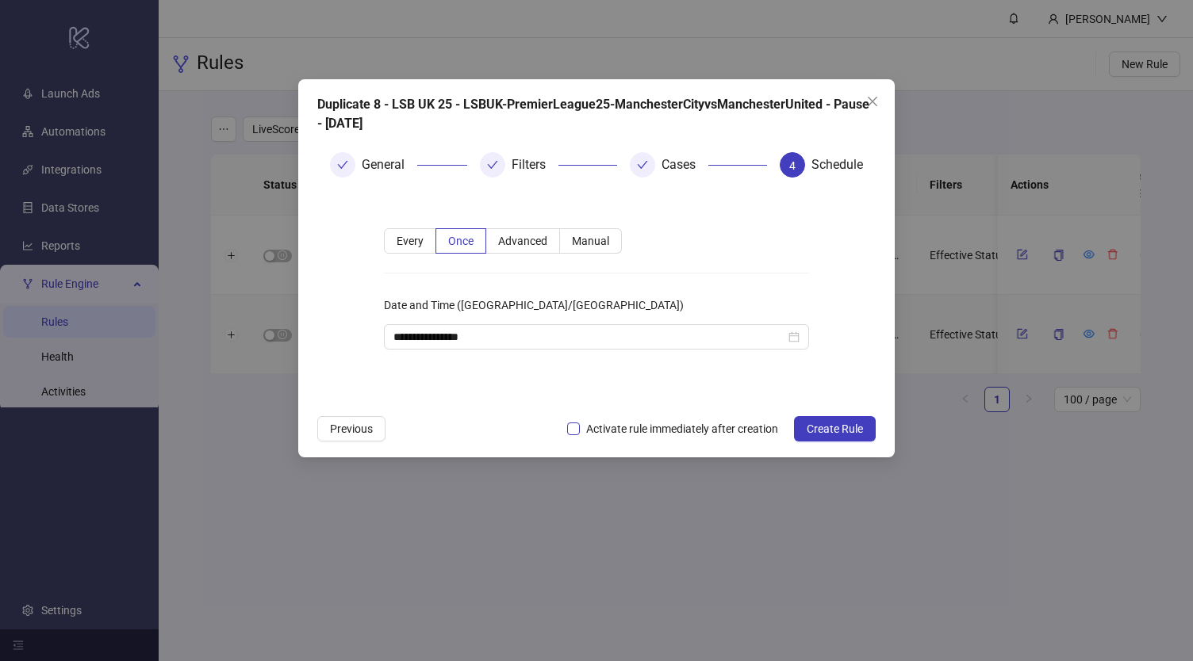
click at [634, 425] on span "Activate rule immediately after creation" at bounding box center [682, 428] width 205 height 17
click at [638, 345] on div "**********" at bounding box center [596, 336] width 425 height 25
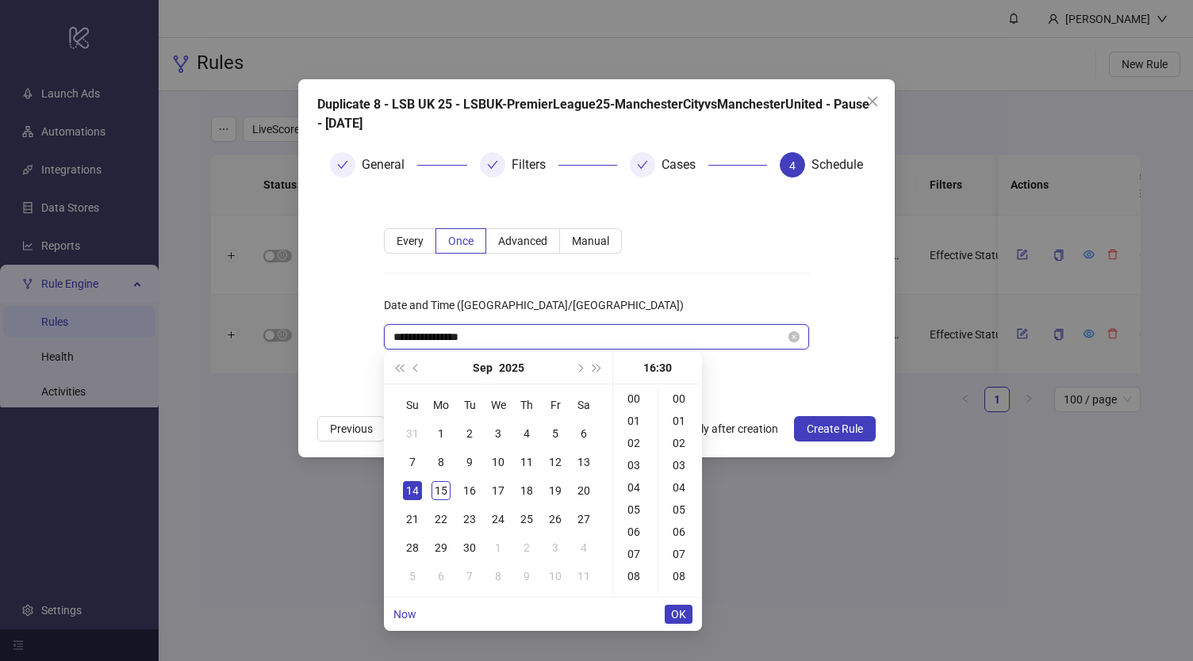
scroll to position [666, 0]
click at [706, 308] on div "Date and Time (Europe/London)" at bounding box center [596, 309] width 425 height 32
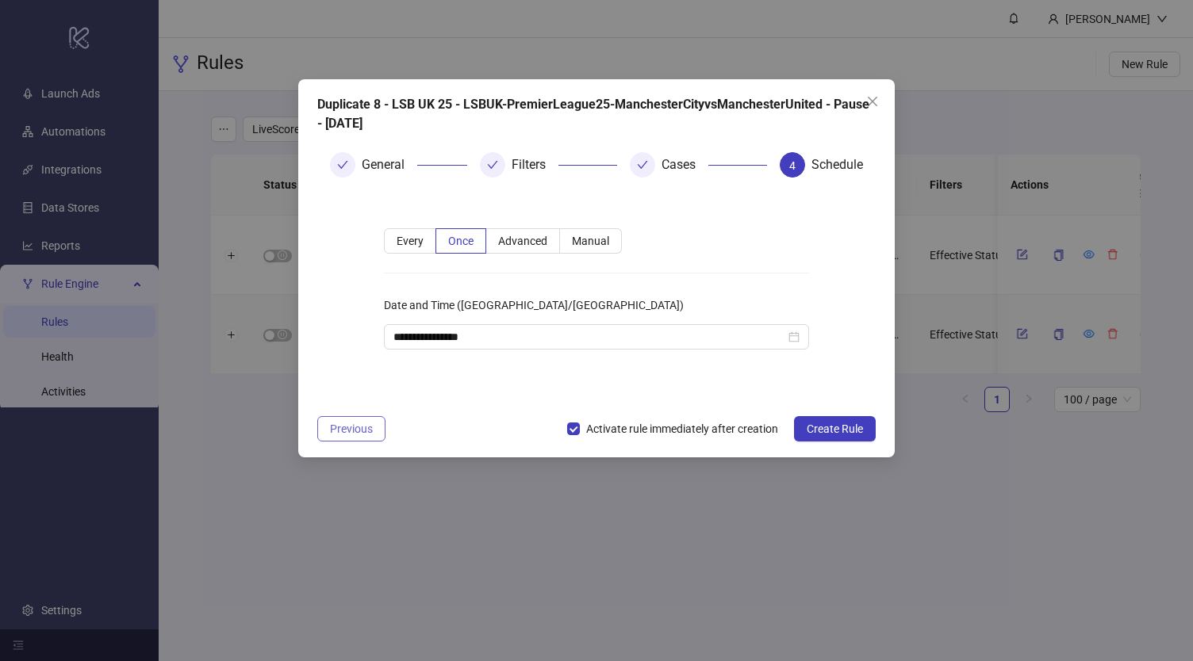
click at [362, 426] on span "Previous" at bounding box center [351, 429] width 43 height 13
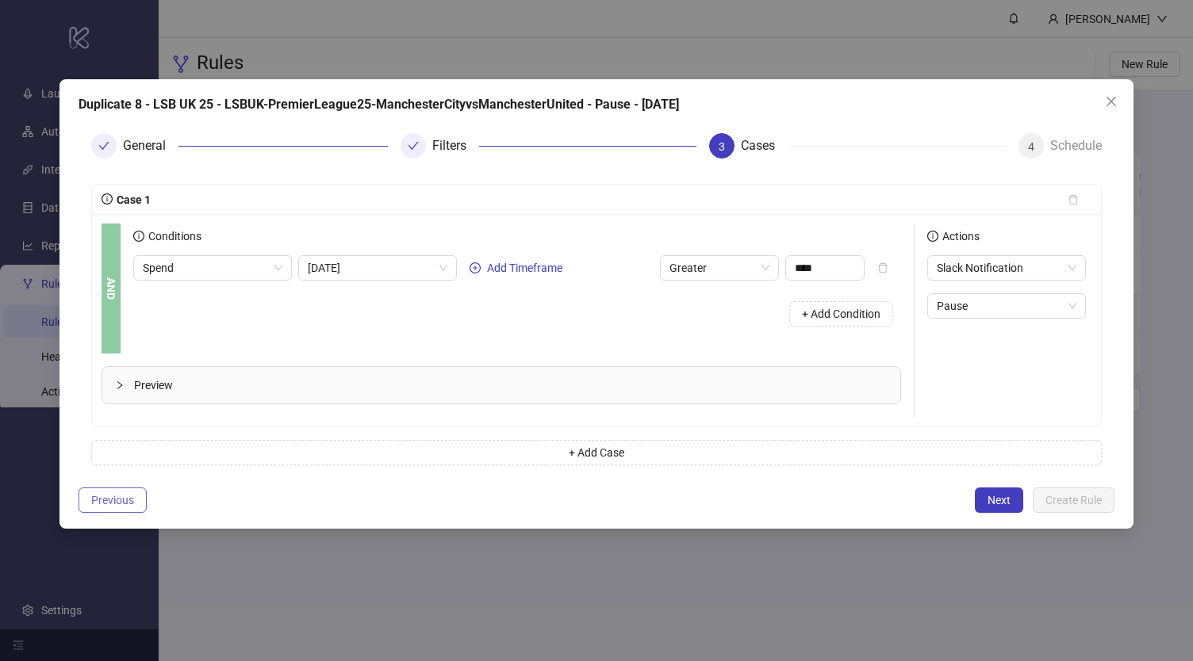
click at [94, 507] on span "Previous" at bounding box center [112, 500] width 43 height 13
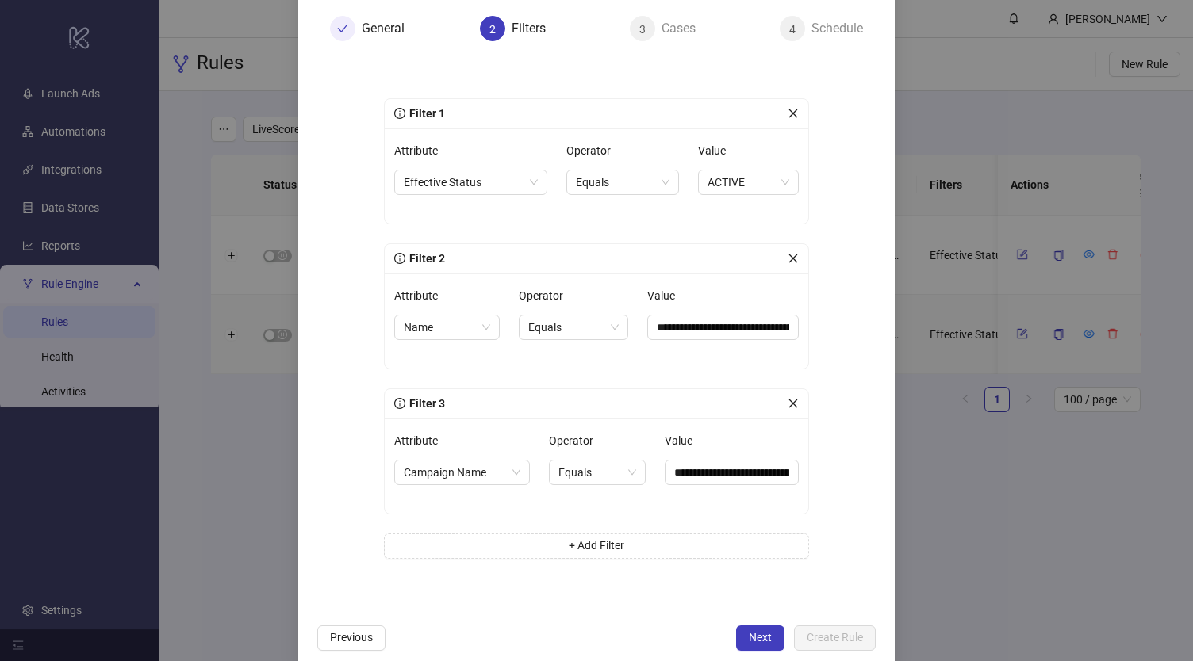
scroll to position [159, 0]
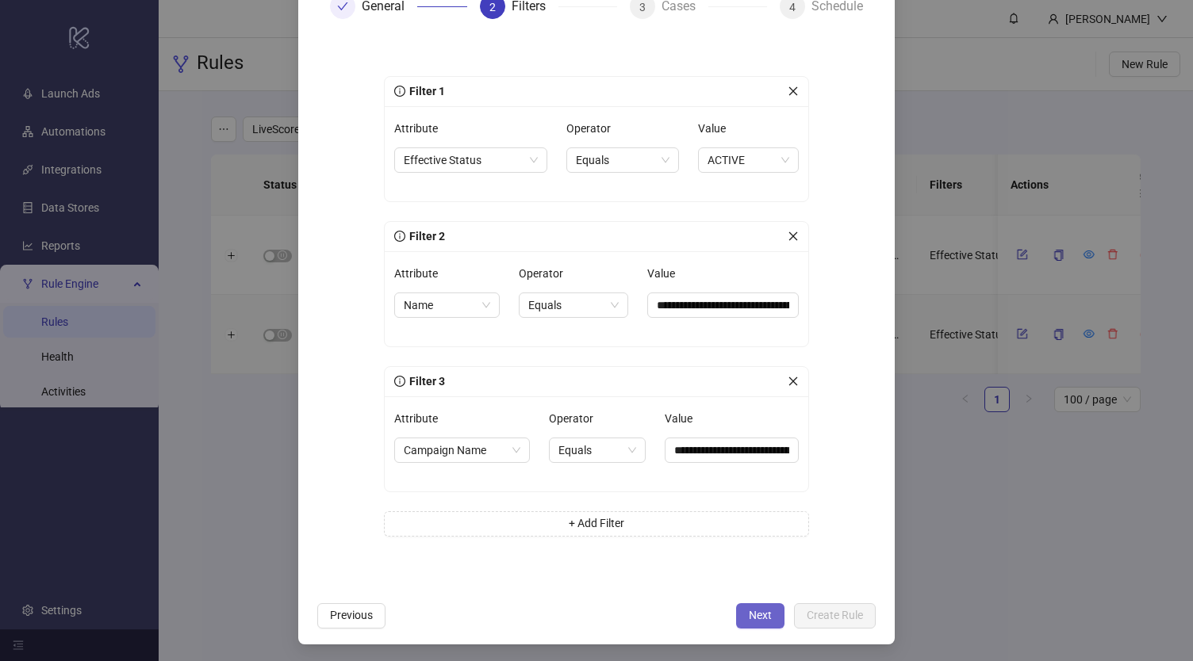
click at [750, 618] on span "Next" at bounding box center [760, 615] width 23 height 13
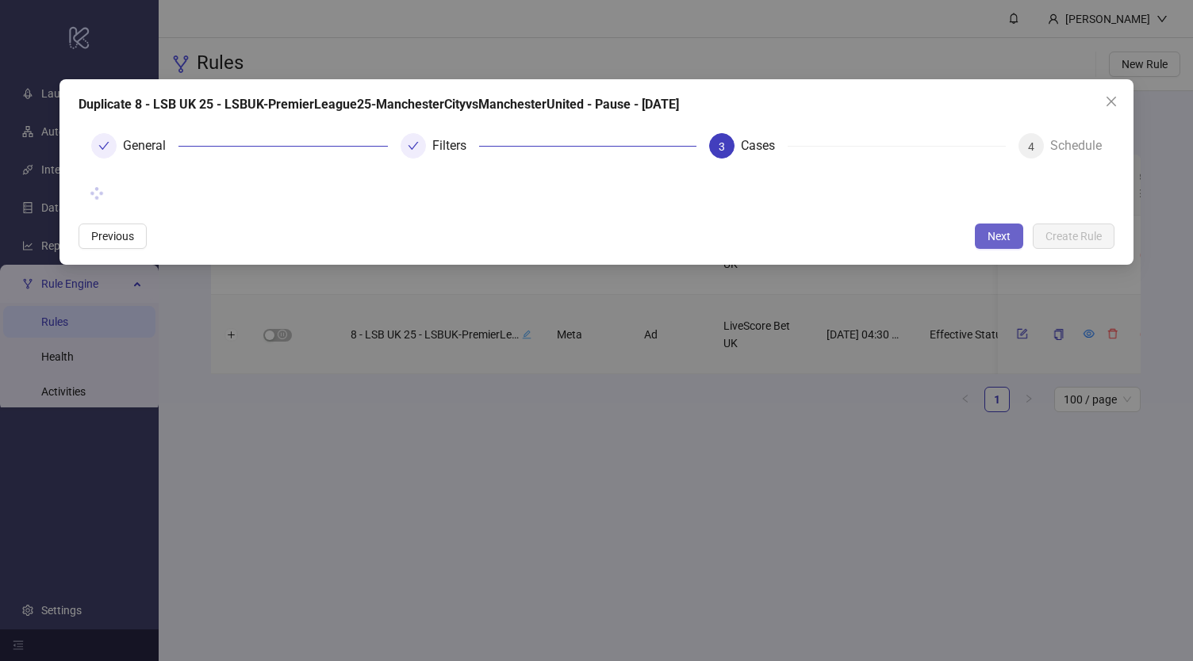
scroll to position [0, 0]
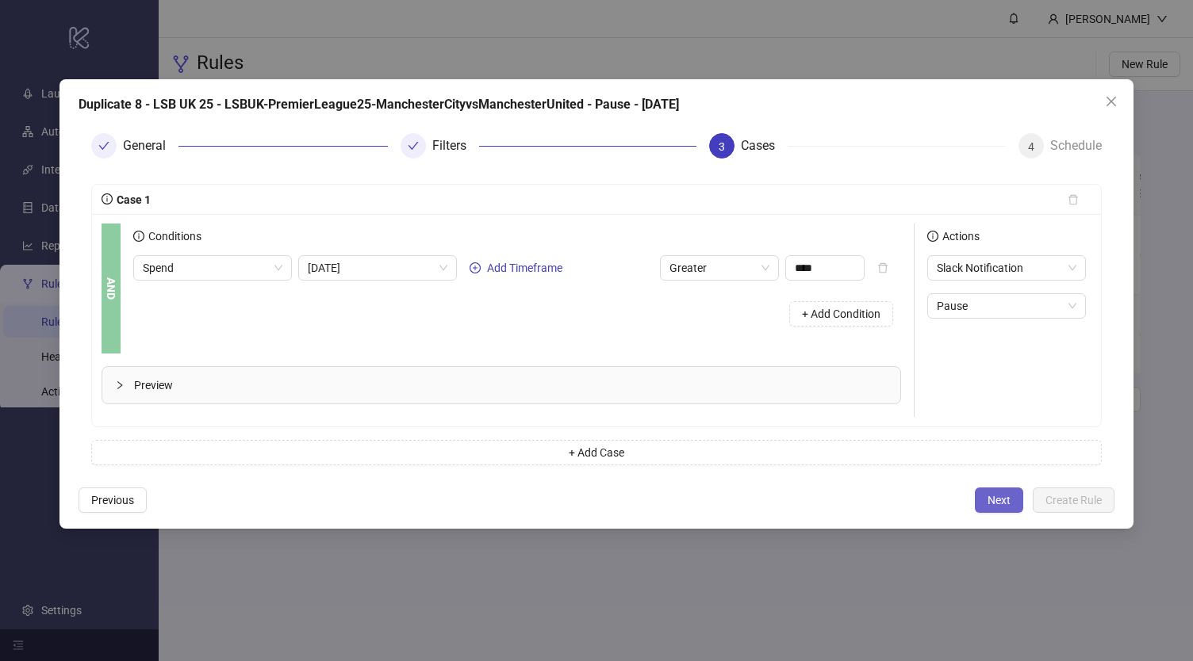
click at [1007, 507] on span "Next" at bounding box center [998, 500] width 23 height 13
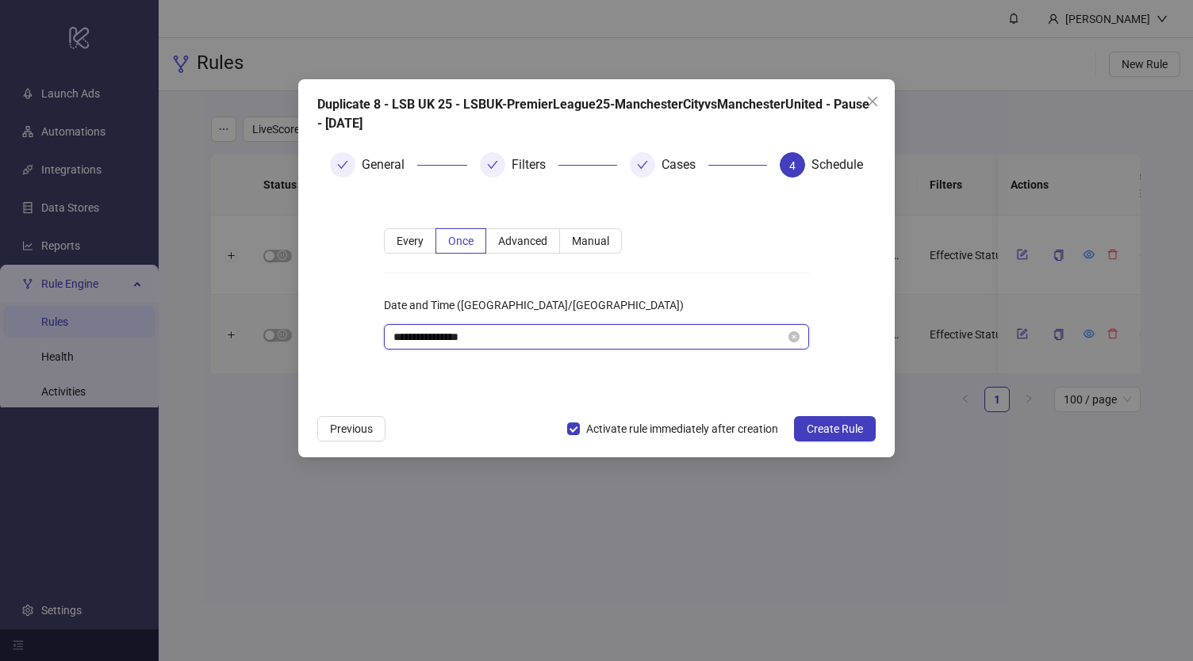
click at [603, 335] on input "**********" at bounding box center [589, 336] width 392 height 17
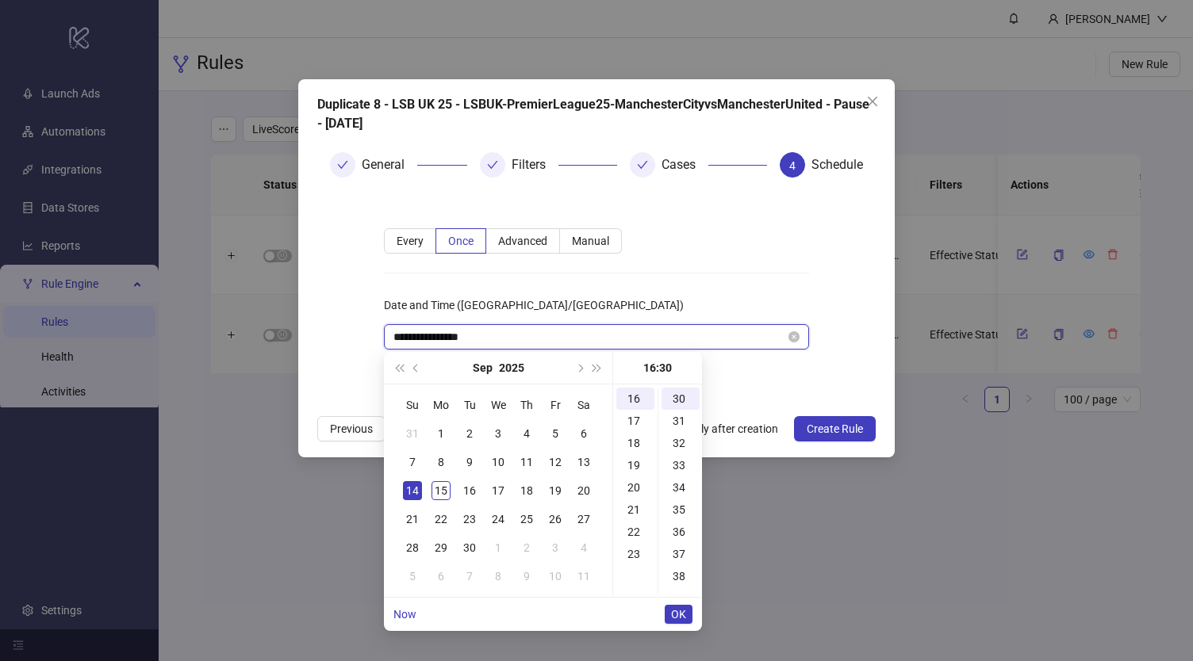
scroll to position [666, 0]
click at [501, 488] on div "17" at bounding box center [497, 490] width 19 height 19
click at [636, 450] on div "19" at bounding box center [635, 454] width 38 height 22
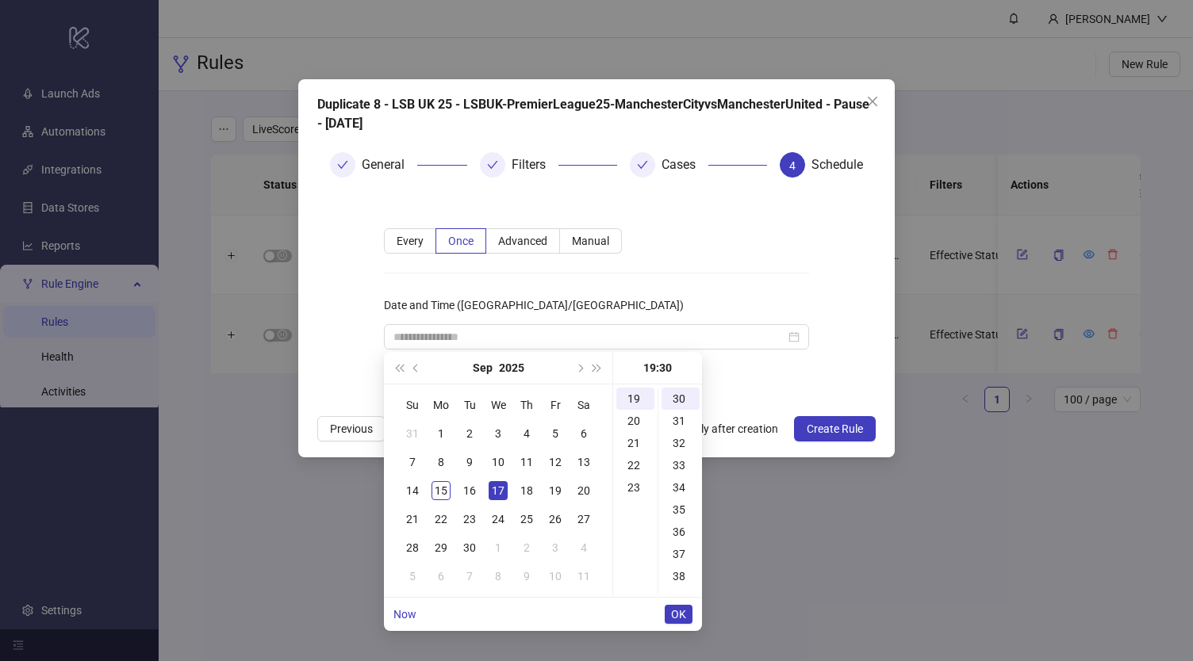
type input "**********"
click at [681, 613] on span "OK" at bounding box center [678, 614] width 15 height 13
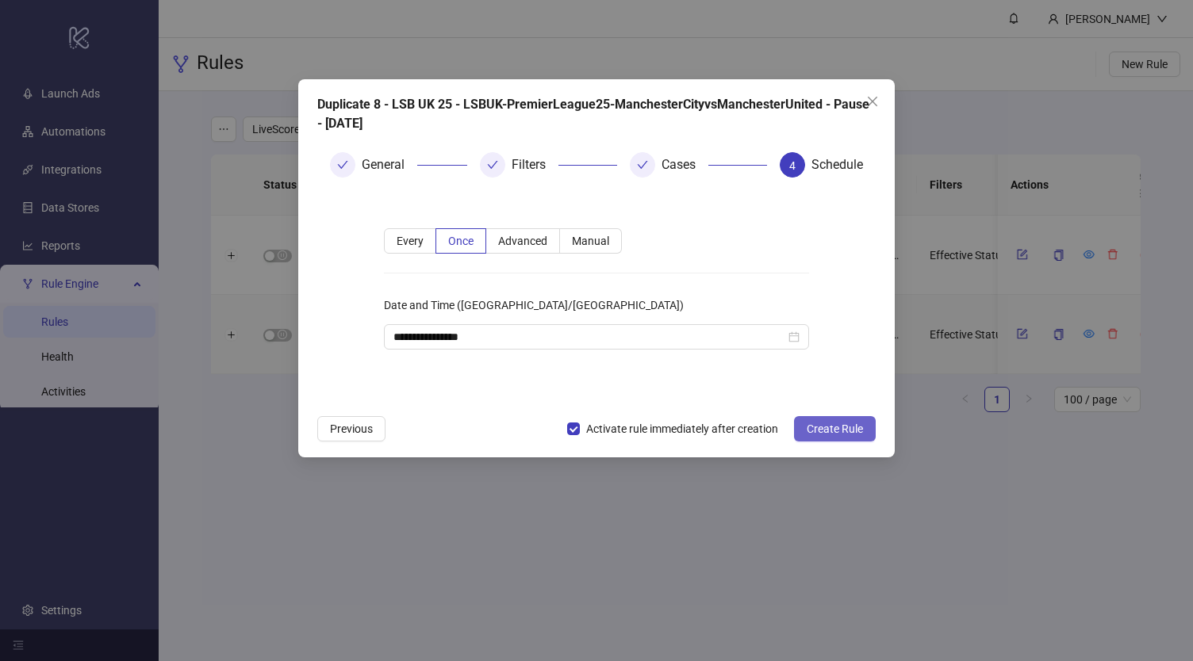
click at [825, 433] on span "Create Rule" at bounding box center [834, 429] width 56 height 13
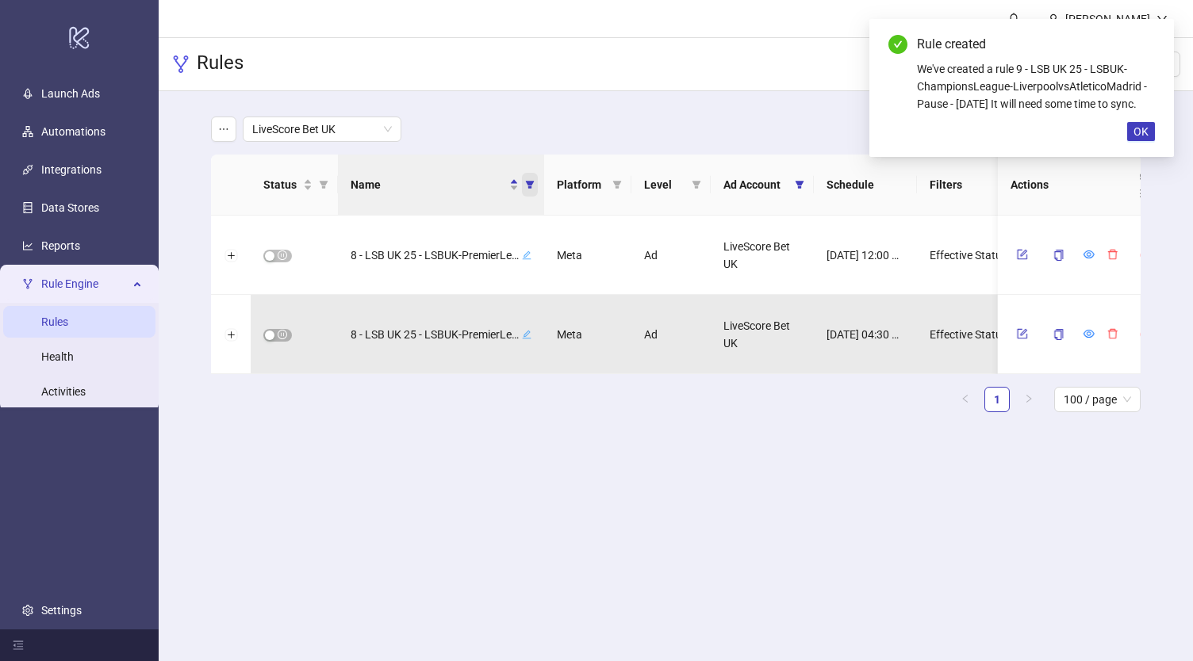
click at [530, 186] on icon "filter" at bounding box center [530, 185] width 9 height 8
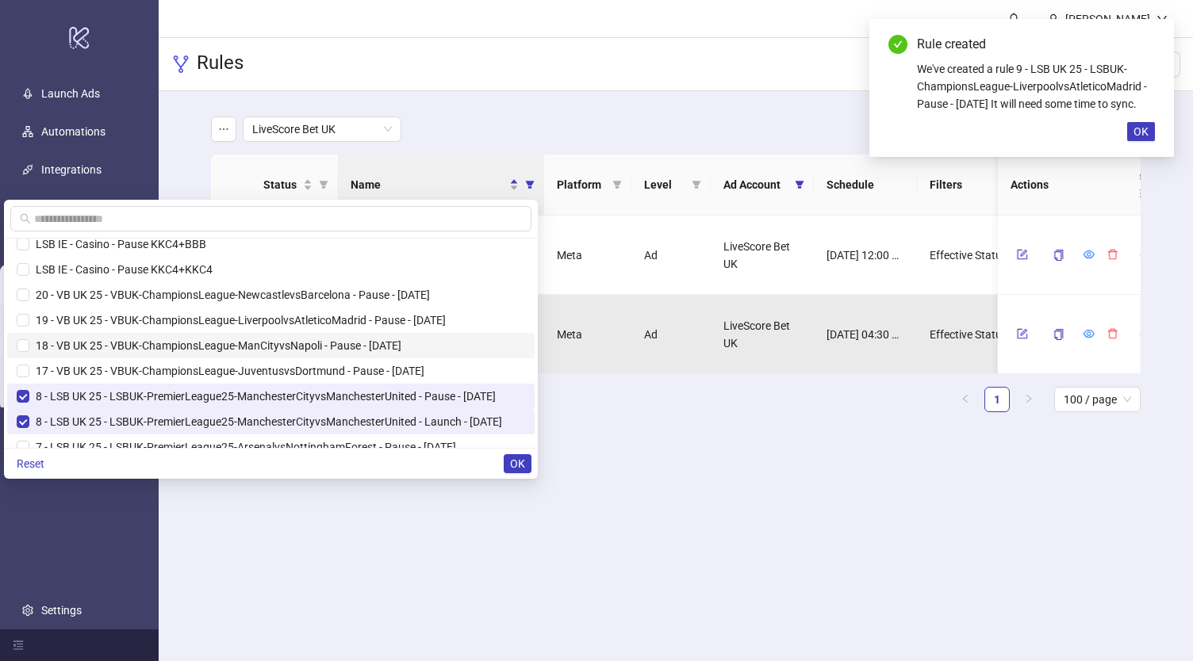
scroll to position [0, 0]
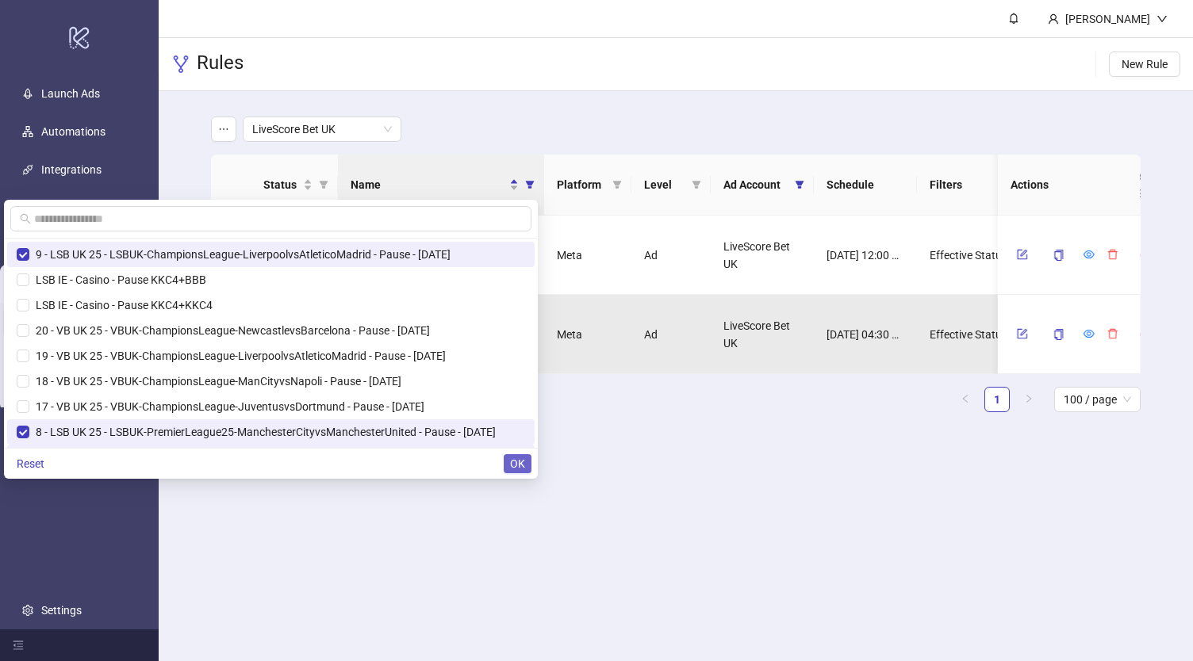
click at [523, 462] on span "OK" at bounding box center [517, 464] width 15 height 13
